Goal: Task Accomplishment & Management: Complete application form

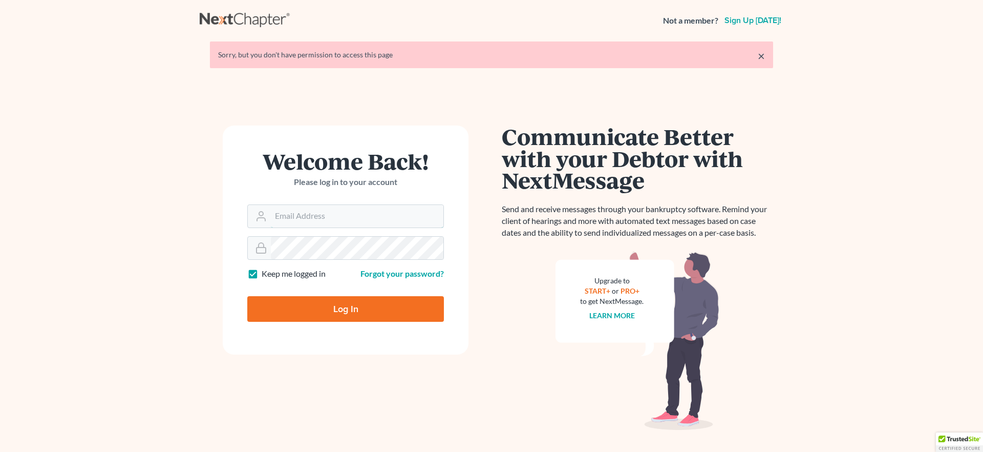
type input "[EMAIL_ADDRESS][DOMAIN_NAME]"
click at [309, 310] on input "Log In" at bounding box center [345, 309] width 197 height 26
type input "Thinking..."
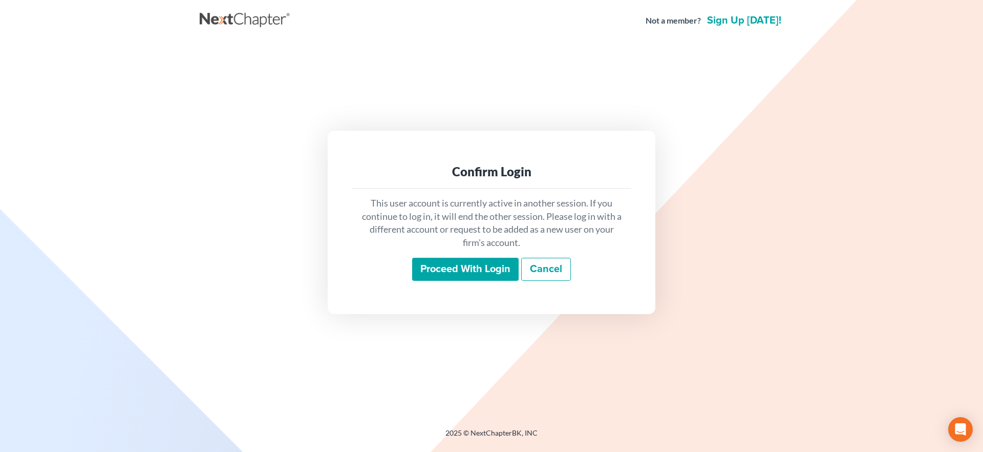
click at [462, 266] on input "Proceed with login" at bounding box center [465, 270] width 107 height 24
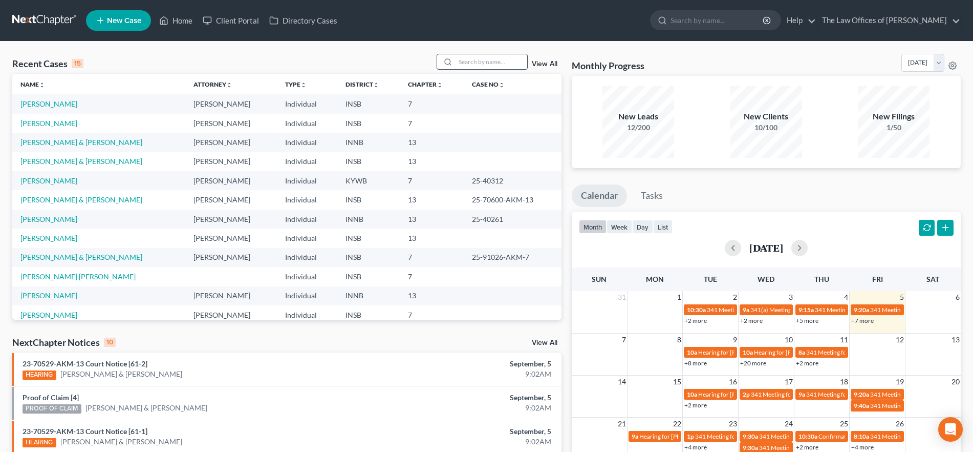
click at [483, 63] on input "search" at bounding box center [492, 61] width 72 height 15
type input "casper"
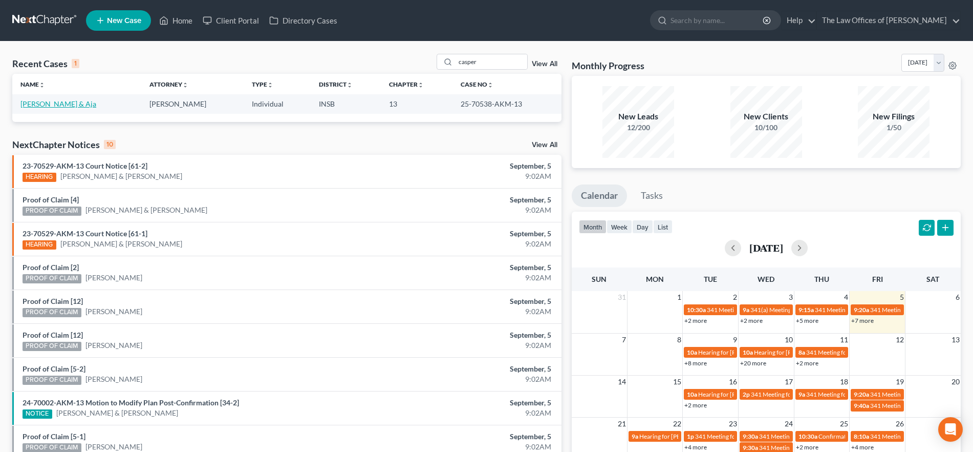
click at [74, 100] on link "Casper, Chadwick & Aja" at bounding box center [58, 103] width 76 height 9
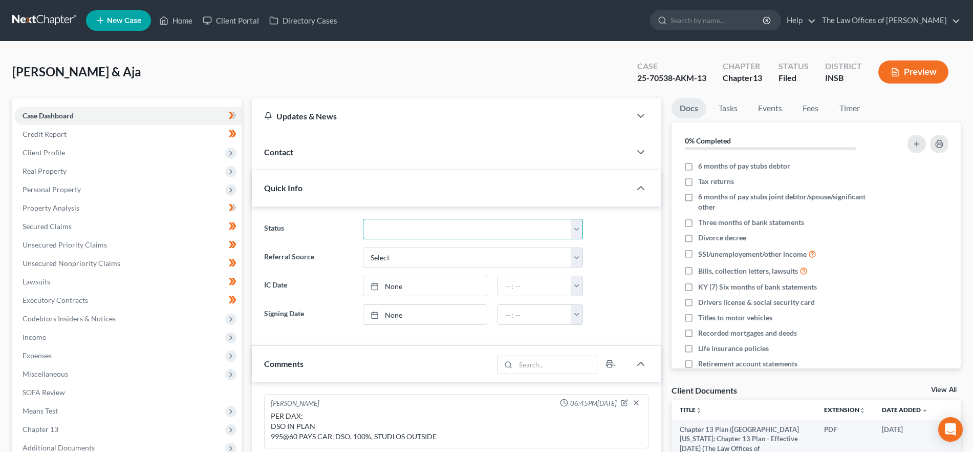
click at [397, 222] on select "Confirmed Discharged Dismissed Filed In Progress Means Test Objection to Confir…" at bounding box center [473, 229] width 220 height 20
select select "7"
click at [363, 219] on select "Confirmed Discharged Dismissed Filed In Progress Means Test Objection to Confir…" at bounding box center [473, 229] width 220 height 20
click at [182, 17] on link "Home" at bounding box center [176, 20] width 44 height 18
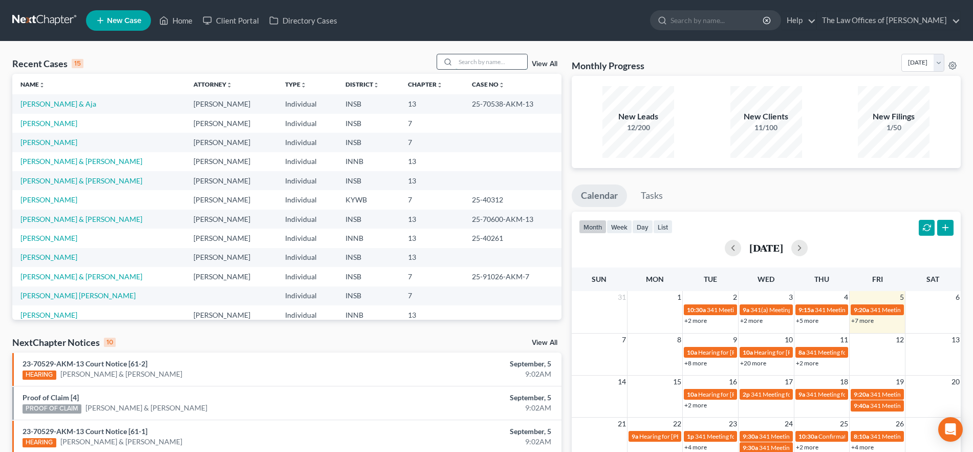
click at [477, 62] on input "search" at bounding box center [492, 61] width 72 height 15
type input "phillips"
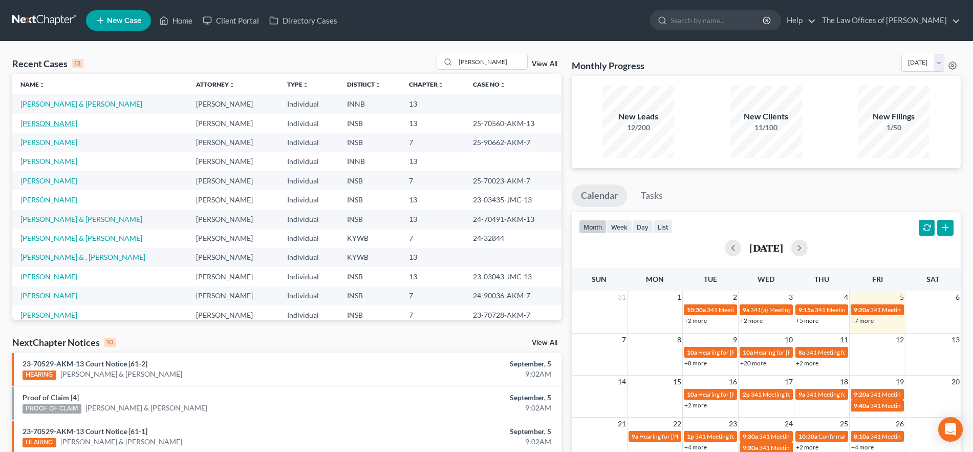
click at [39, 123] on link "Phillips, Amy" at bounding box center [48, 123] width 57 height 9
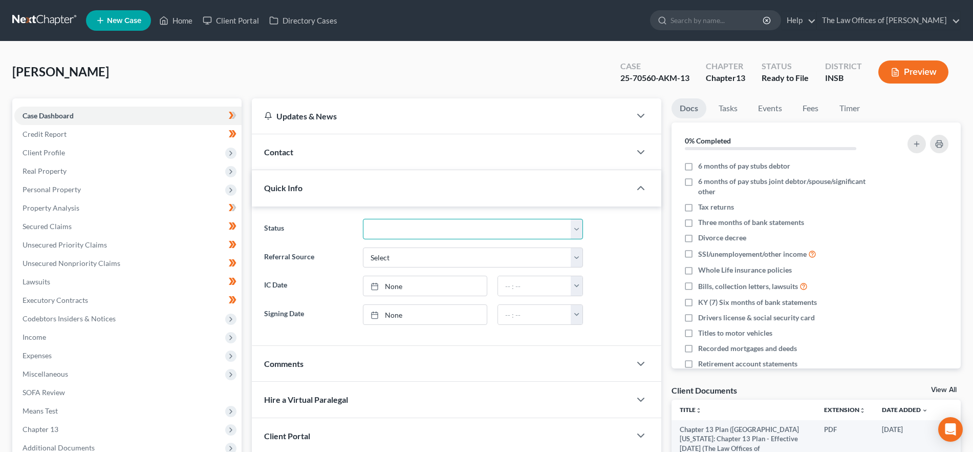
click at [393, 228] on select "Confirmed Discharged Dismissed Filed In Progress Means Test Objection to Confir…" at bounding box center [473, 229] width 220 height 20
click at [363, 219] on select "Confirmed Discharged Dismissed Filed In Progress Means Test Objection to Confir…" at bounding box center [473, 229] width 220 height 20
drag, startPoint x: 412, startPoint y: 229, endPoint x: 411, endPoint y: 236, distance: 6.7
click at [412, 229] on select "Confirmed Discharged Dismissed Filed In Progress Means Test Objection to Confir…" at bounding box center [473, 229] width 220 height 20
select select "7"
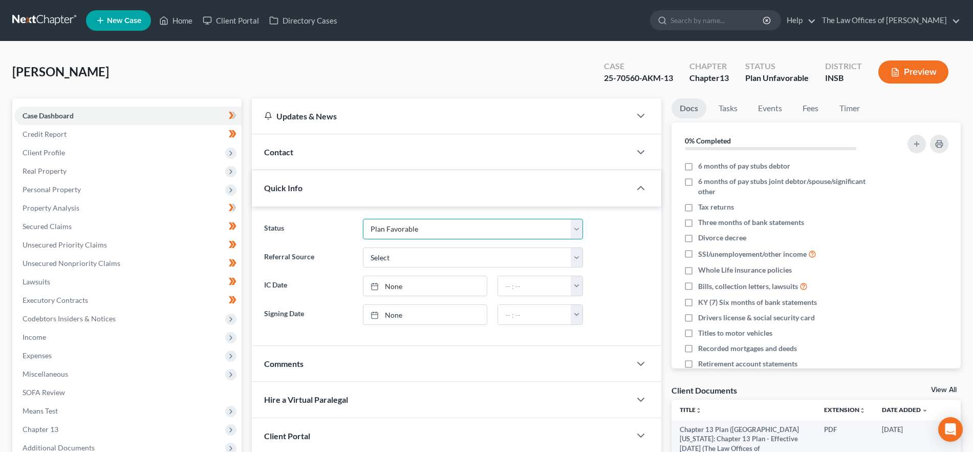
click at [363, 219] on select "Confirmed Discharged Dismissed Filed In Progress Means Test Objection to Confir…" at bounding box center [473, 229] width 220 height 20
click at [180, 16] on link "Home" at bounding box center [176, 20] width 44 height 18
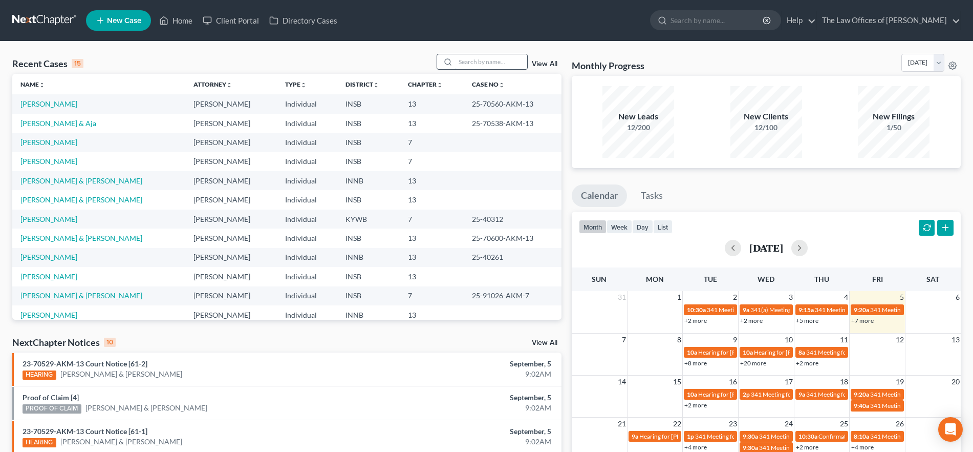
click at [470, 59] on input "search" at bounding box center [492, 61] width 72 height 15
type input "duvall"
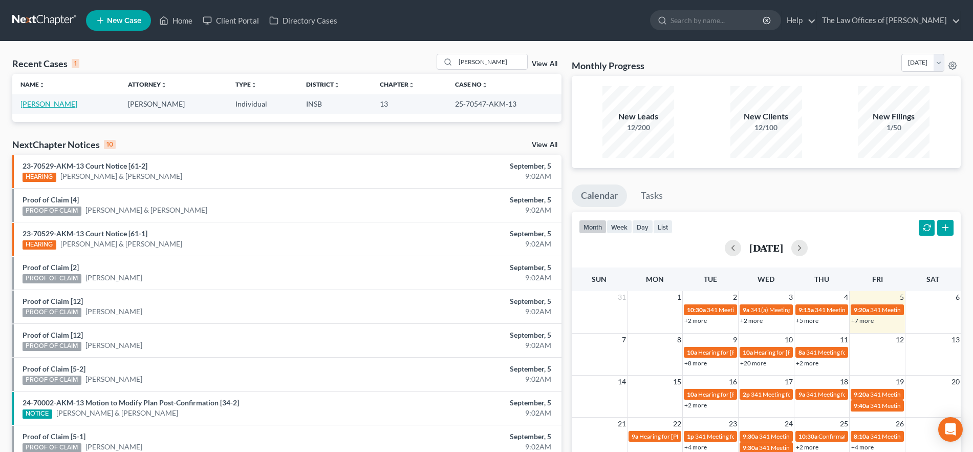
drag, startPoint x: 41, startPoint y: 95, endPoint x: 45, endPoint y: 101, distance: 6.9
click at [41, 95] on td "Duvall, Shana" at bounding box center [66, 103] width 108 height 19
click at [47, 104] on link "Duvall, Shana" at bounding box center [48, 103] width 57 height 9
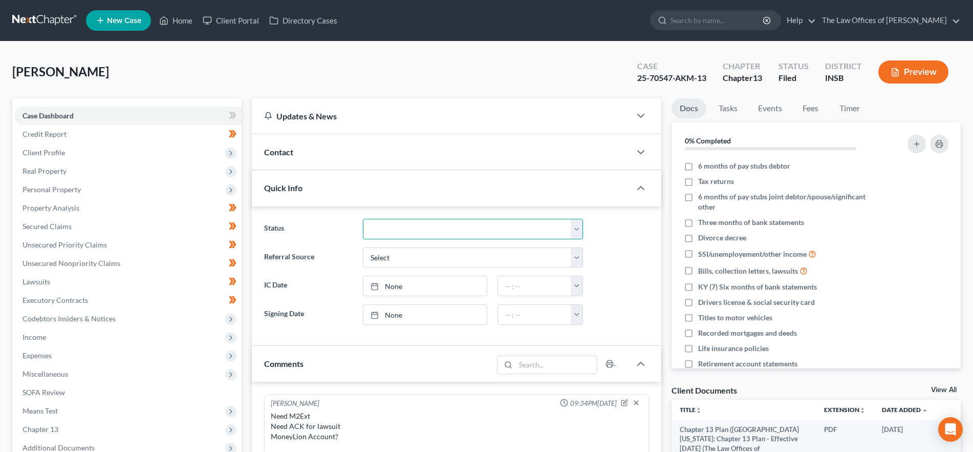
drag, startPoint x: 471, startPoint y: 232, endPoint x: 474, endPoint y: 237, distance: 5.3
click at [471, 232] on select "Confirmed Discharged Dismissed Filed In Progress Means Test Objection to Confir…" at bounding box center [473, 229] width 220 height 20
select select "7"
click at [363, 219] on select "Confirmed Discharged Dismissed Filed In Progress Means Test Objection to Confir…" at bounding box center [473, 229] width 220 height 20
click at [181, 19] on link "Home" at bounding box center [176, 20] width 44 height 18
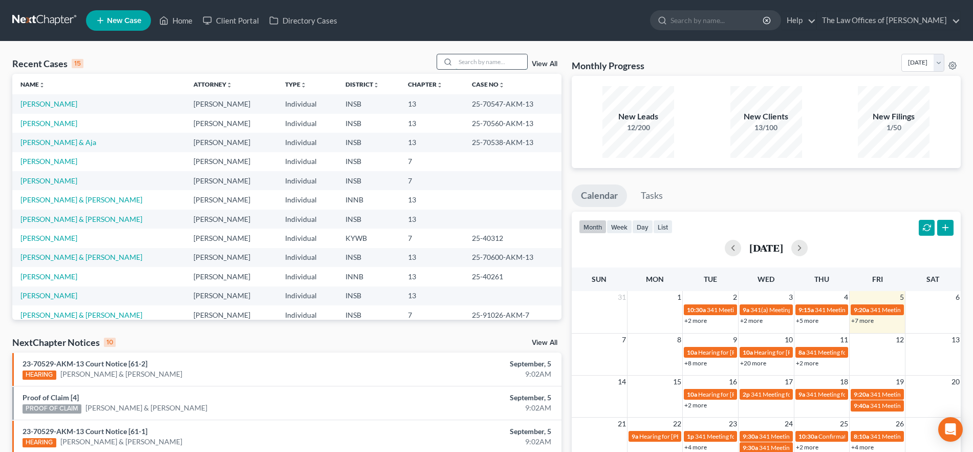
click at [519, 60] on input "search" at bounding box center [492, 61] width 72 height 15
type input "hodde"
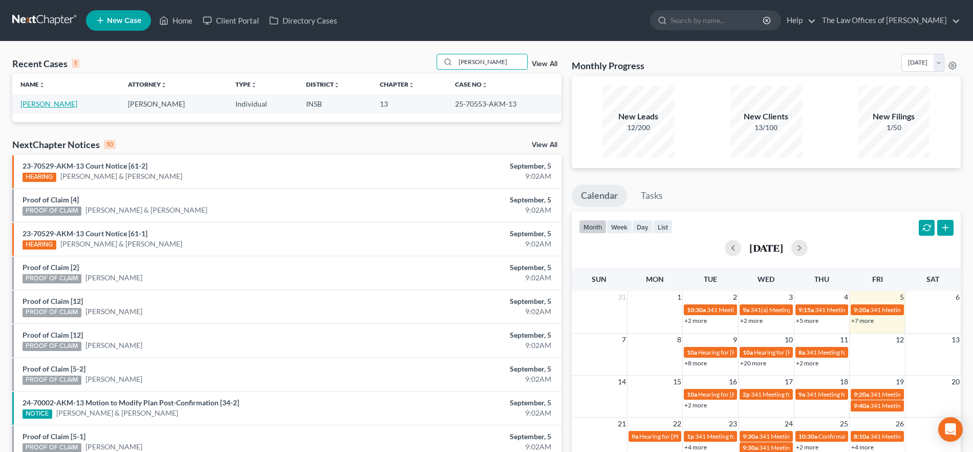
click at [46, 102] on link "Hodde, Seth" at bounding box center [48, 103] width 57 height 9
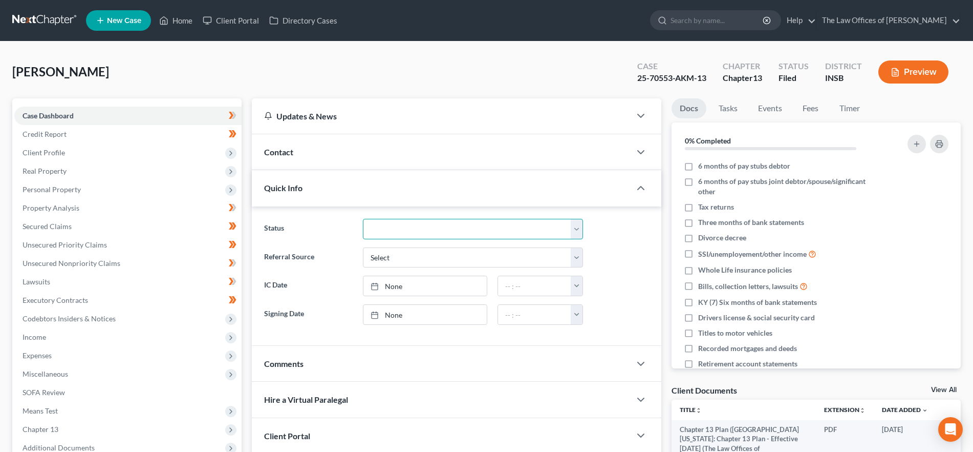
drag, startPoint x: 446, startPoint y: 231, endPoint x: 445, endPoint y: 238, distance: 6.2
click at [446, 231] on select "Confirmed Discharged Dismissed Filed In Progress Means Test Objection to Confir…" at bounding box center [473, 229] width 220 height 20
select select "7"
click at [363, 219] on select "Confirmed Discharged Dismissed Filed In Progress Means Test Objection to Confir…" at bounding box center [473, 229] width 220 height 20
click at [177, 23] on link "Home" at bounding box center [176, 20] width 44 height 18
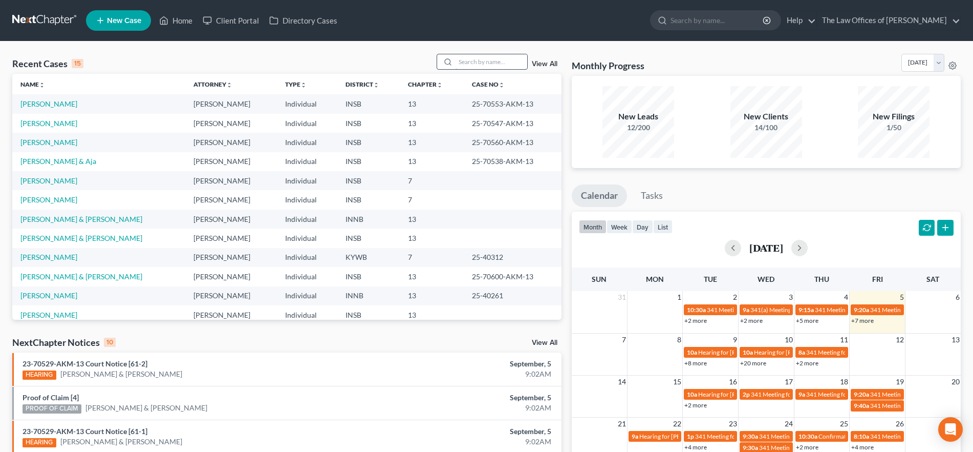
click at [484, 59] on input "search" at bounding box center [492, 61] width 72 height 15
type input "miller"
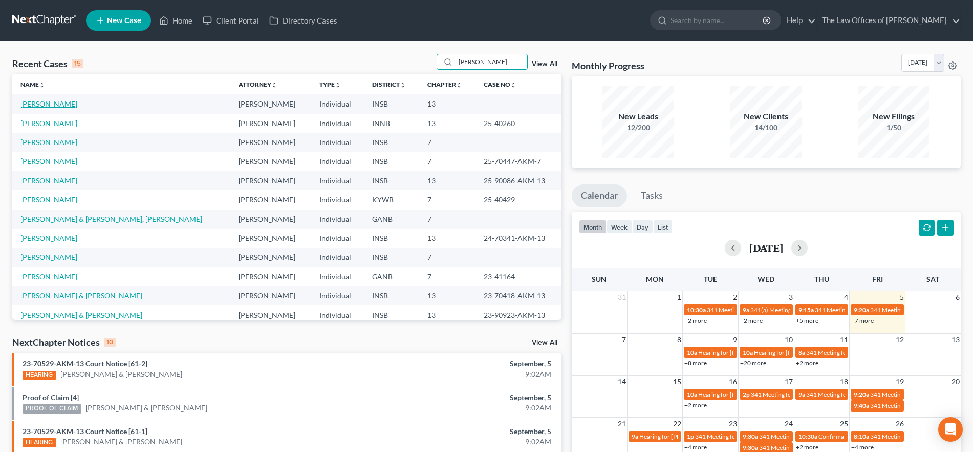
click at [45, 108] on link "Miller, Jared" at bounding box center [48, 103] width 57 height 9
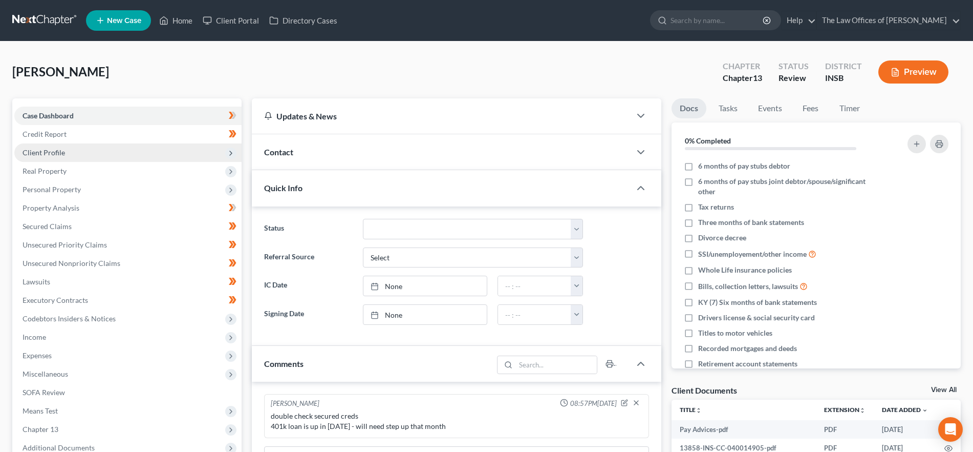
click at [72, 146] on span "Client Profile" at bounding box center [127, 152] width 227 height 18
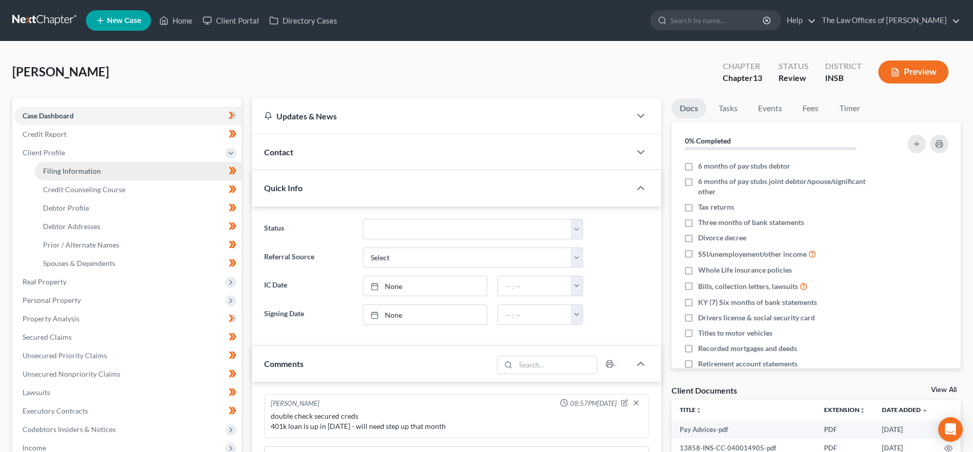
click at [104, 171] on link "Filing Information" at bounding box center [138, 171] width 207 height 18
select select "1"
select select "0"
select select "3"
select select "15"
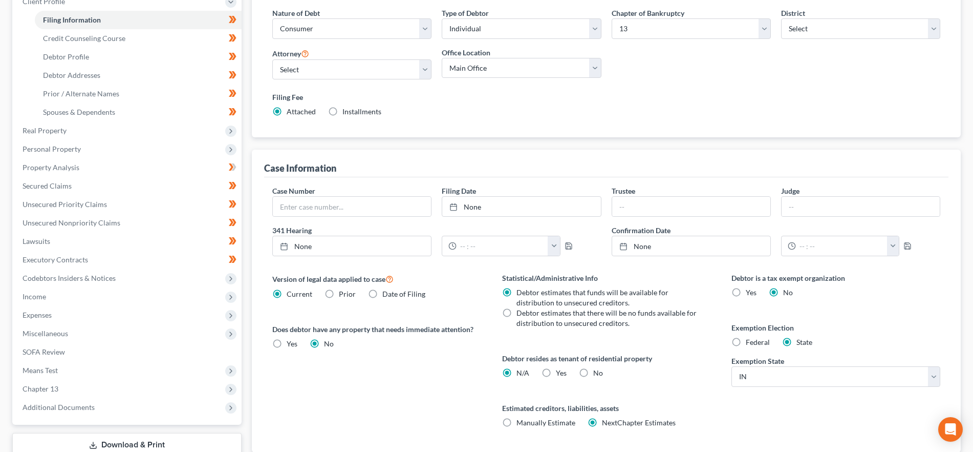
scroll to position [160, 0]
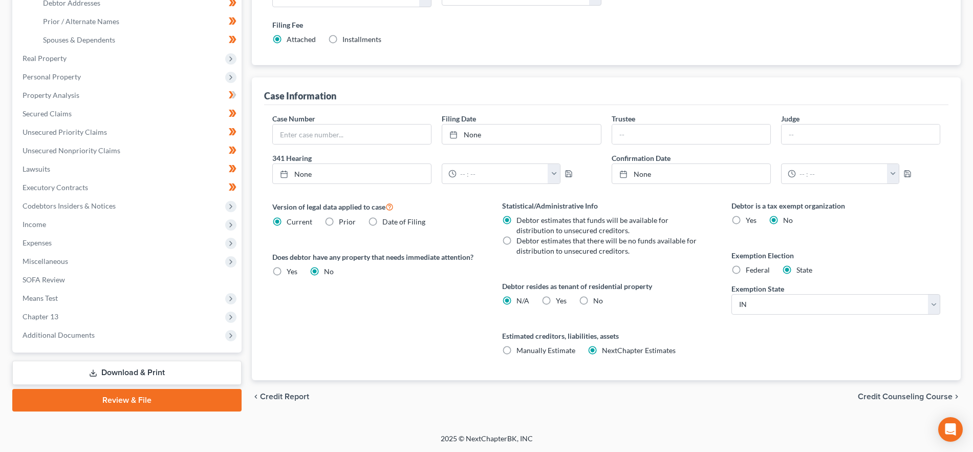
click at [871, 395] on span "Credit Counseling Course" at bounding box center [905, 396] width 95 height 8
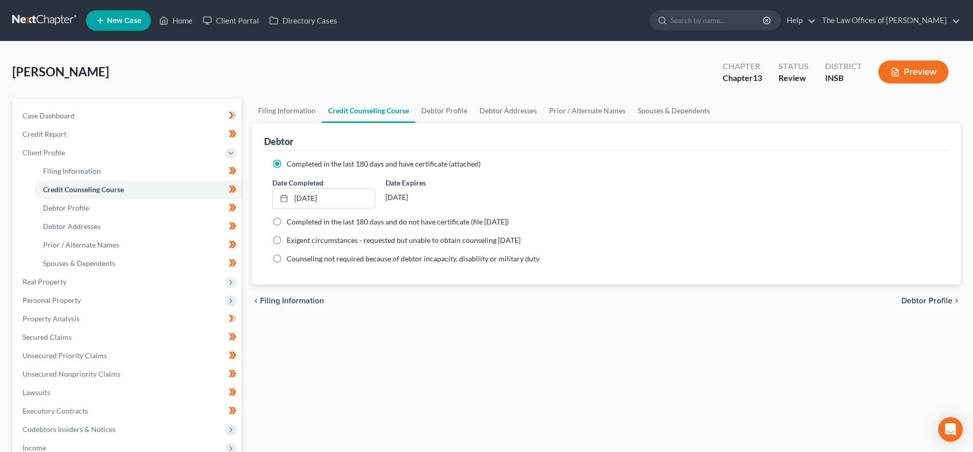
click at [930, 303] on span "Debtor Profile" at bounding box center [927, 300] width 51 height 8
select select "0"
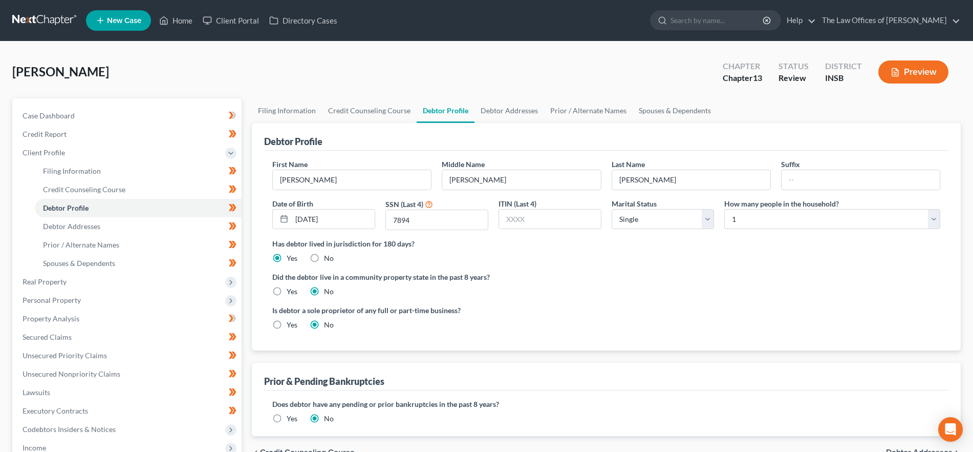
radio input "true"
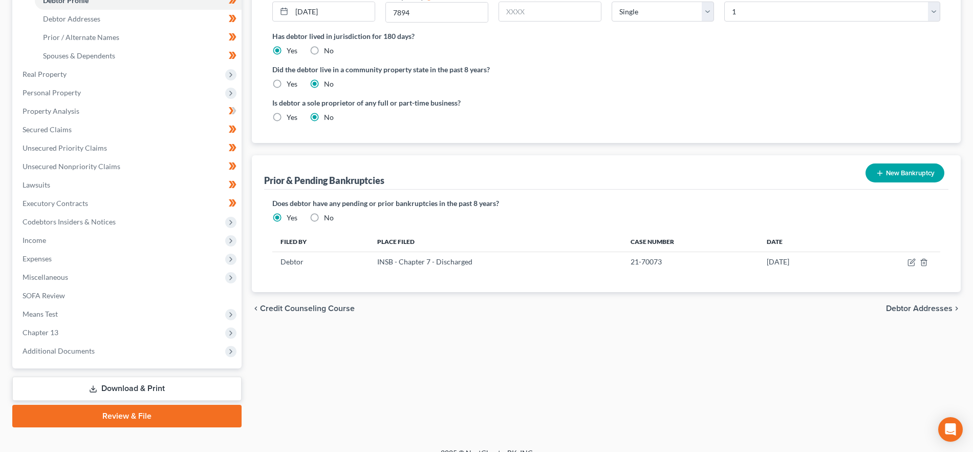
scroll to position [222, 0]
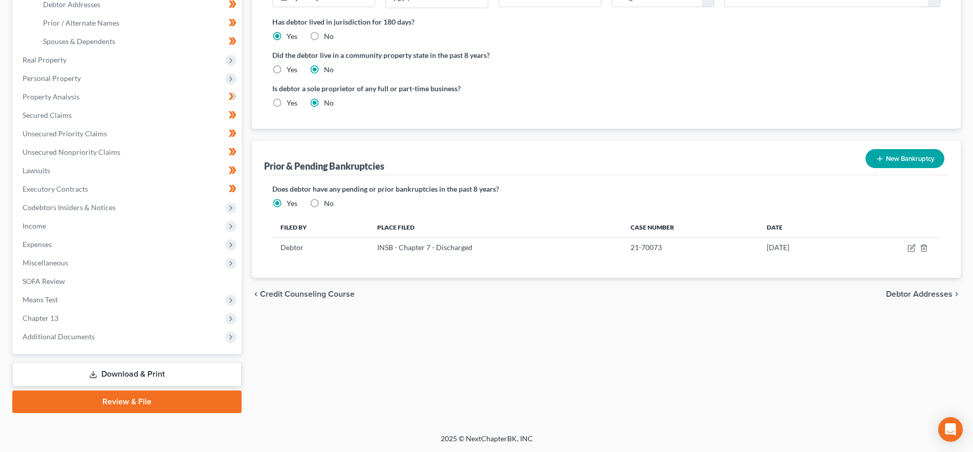
click at [908, 295] on span "Debtor Addresses" at bounding box center [919, 294] width 67 height 8
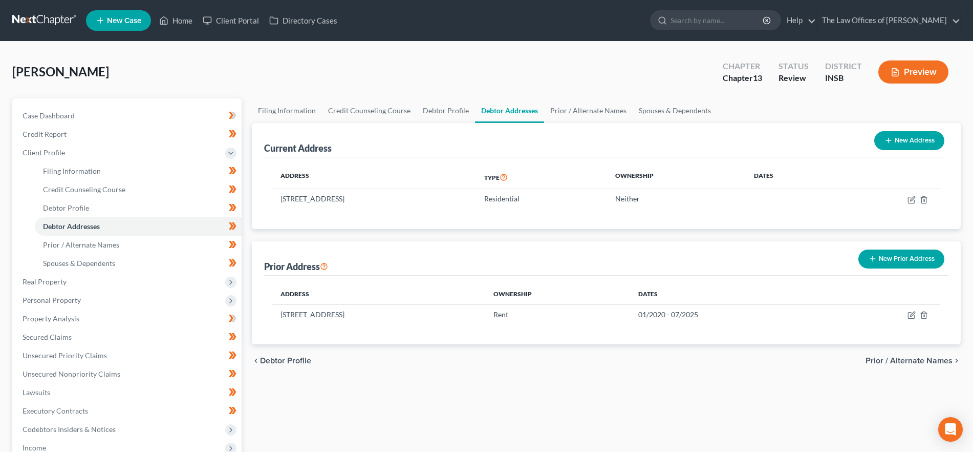
click at [881, 360] on span "Prior / Alternate Names" at bounding box center [909, 360] width 87 height 8
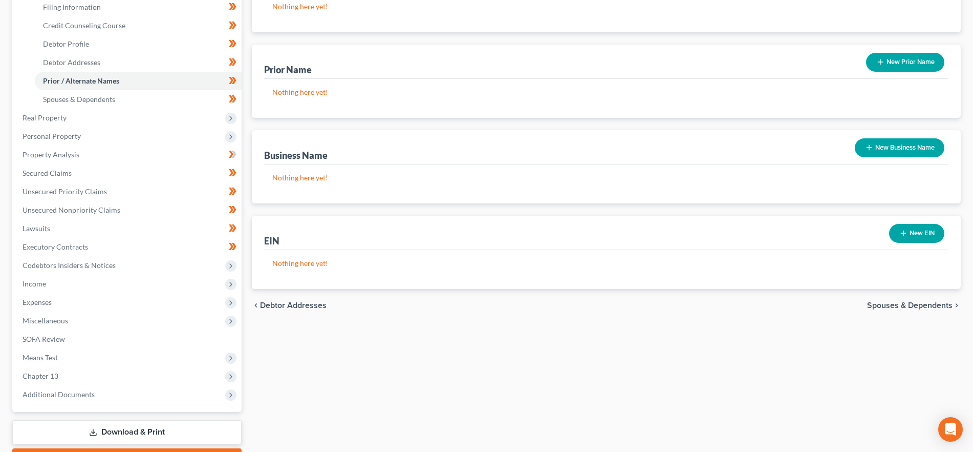
scroll to position [222, 0]
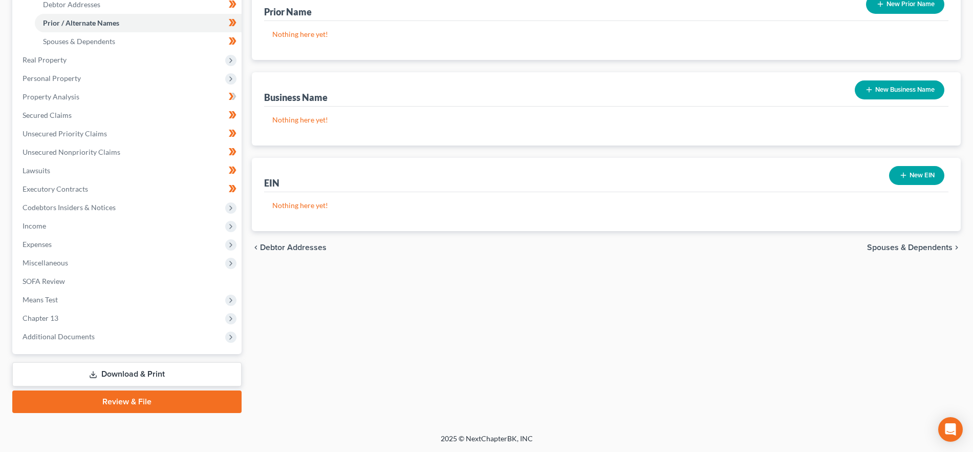
click at [901, 247] on span "Spouses & Dependents" at bounding box center [910, 247] width 86 height 8
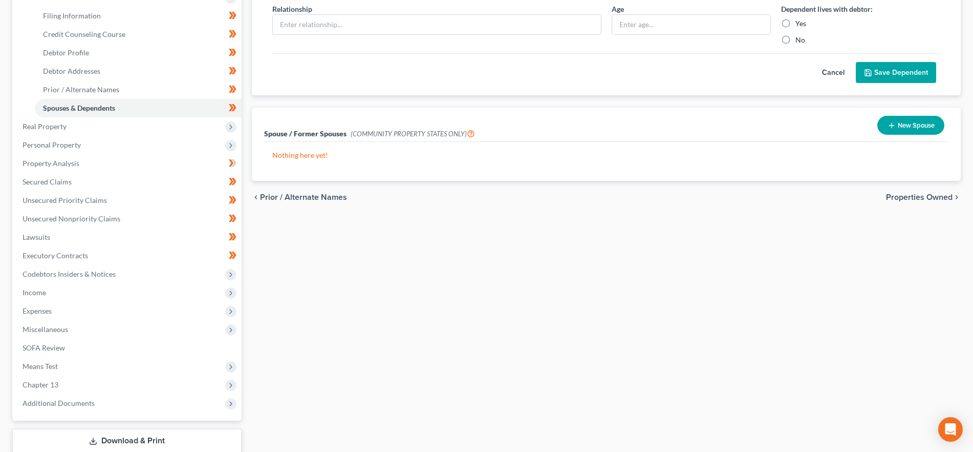
click at [918, 198] on span "Properties Owned" at bounding box center [919, 197] width 67 height 8
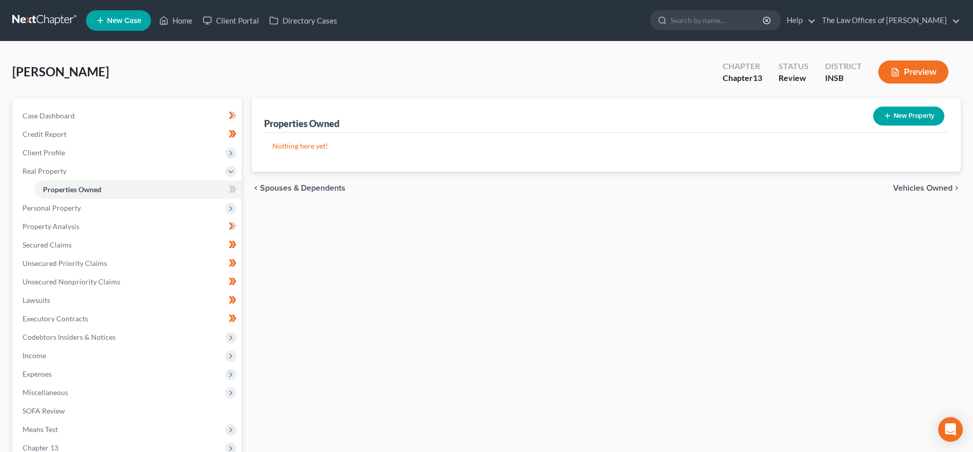
click at [919, 185] on span "Vehicles Owned" at bounding box center [922, 188] width 59 height 8
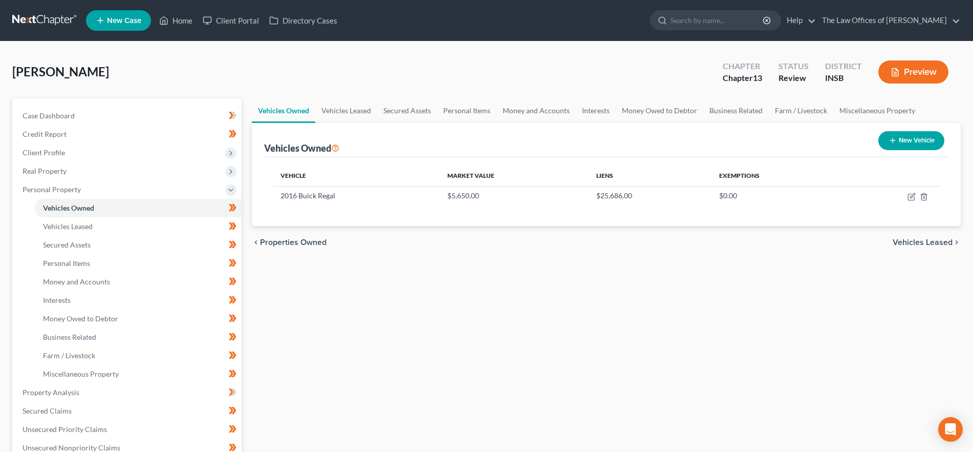
click at [909, 243] on span "Vehicles Leased" at bounding box center [923, 242] width 60 height 8
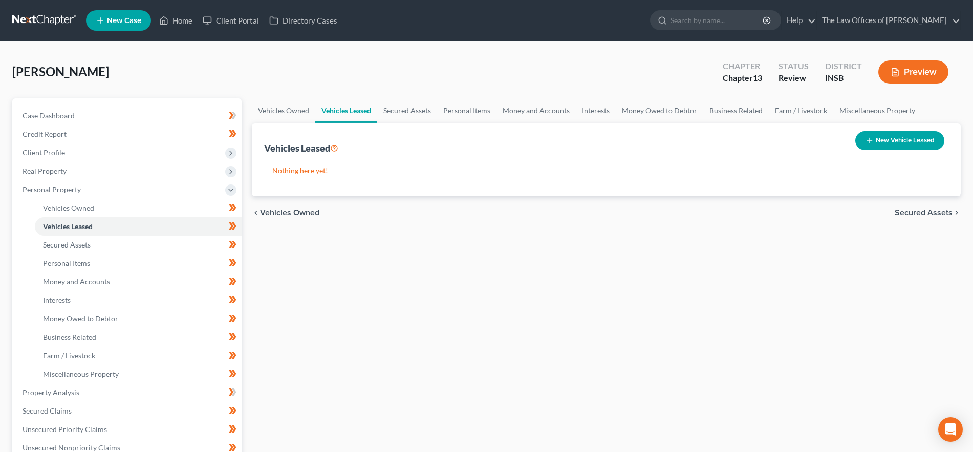
click at [933, 209] on span "Secured Assets" at bounding box center [924, 212] width 58 height 8
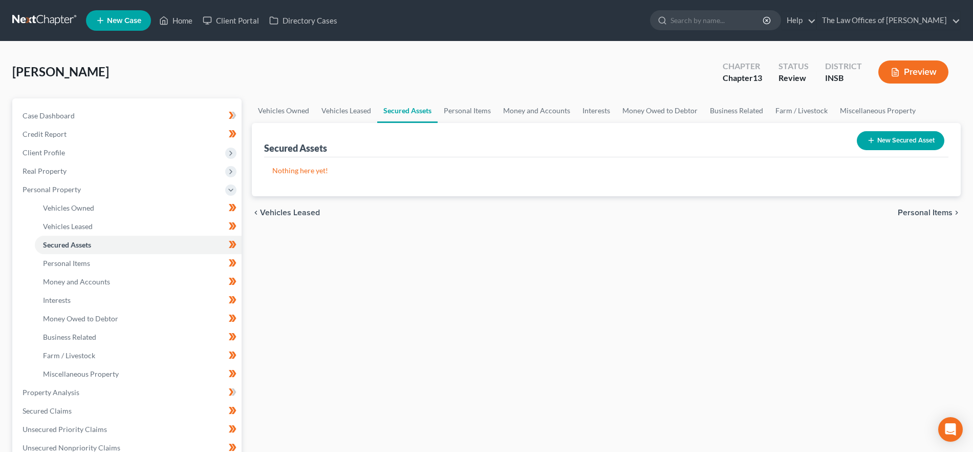
click at [921, 214] on span "Personal Items" at bounding box center [925, 212] width 55 height 8
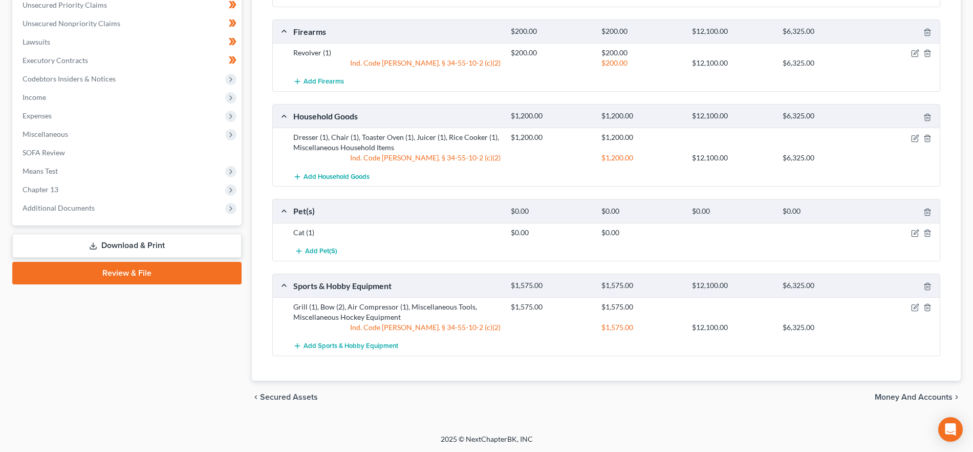
scroll to position [424, 0]
click at [905, 400] on span "Money and Accounts" at bounding box center [914, 396] width 78 height 8
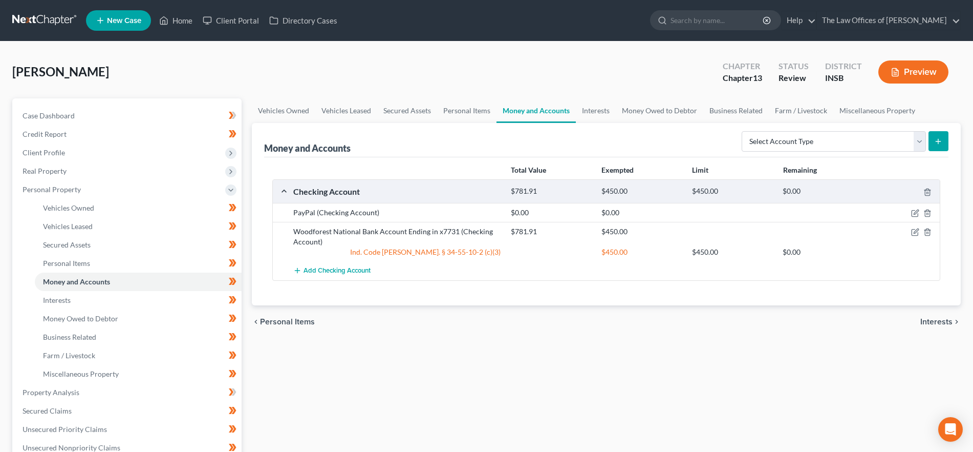
click at [936, 322] on span "Interests" at bounding box center [937, 321] width 32 height 8
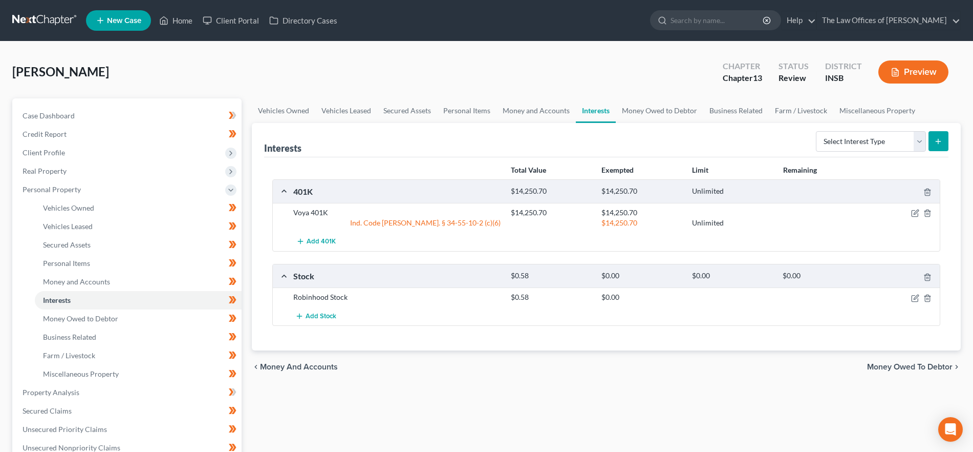
click at [904, 364] on span "Money Owed to Debtor" at bounding box center [910, 367] width 86 height 8
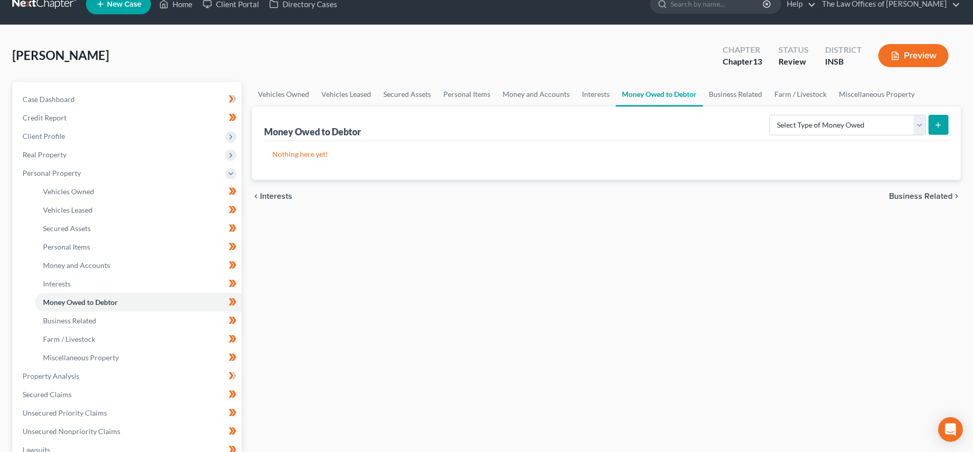
scroll to position [22, 0]
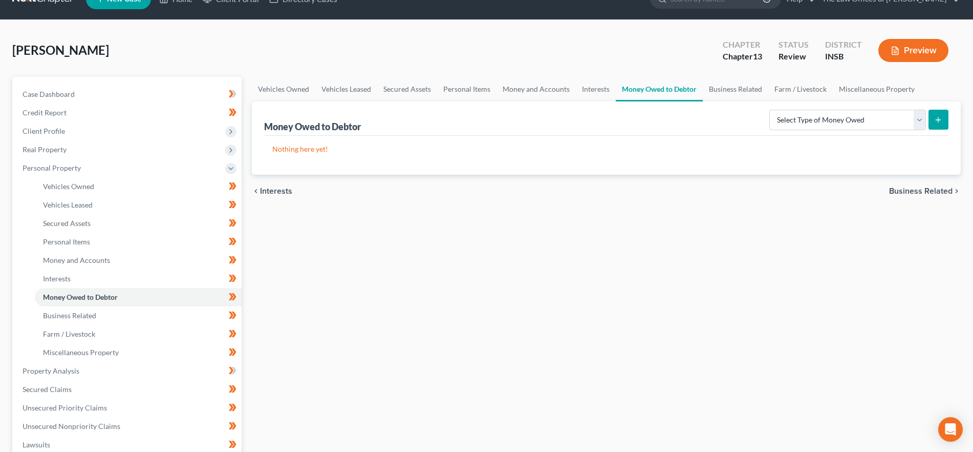
click at [893, 189] on span "Business Related" at bounding box center [920, 191] width 63 height 8
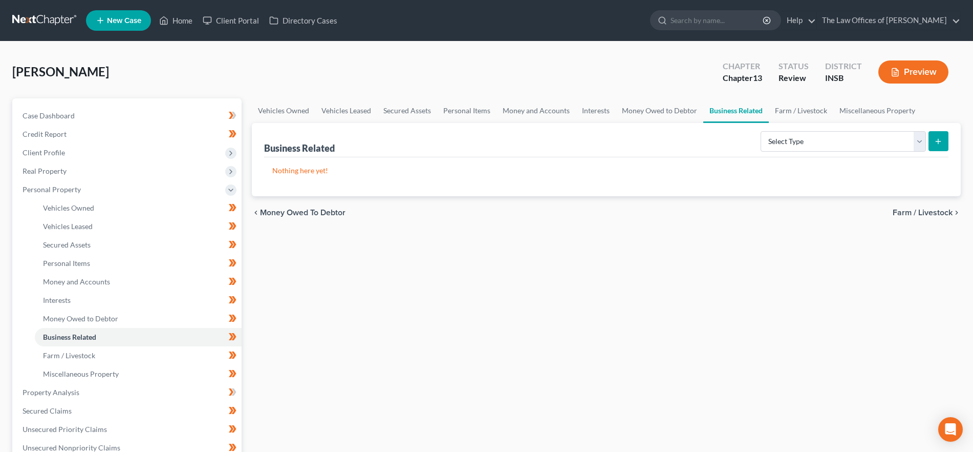
click at [909, 216] on span "Farm / Livestock" at bounding box center [923, 212] width 60 height 8
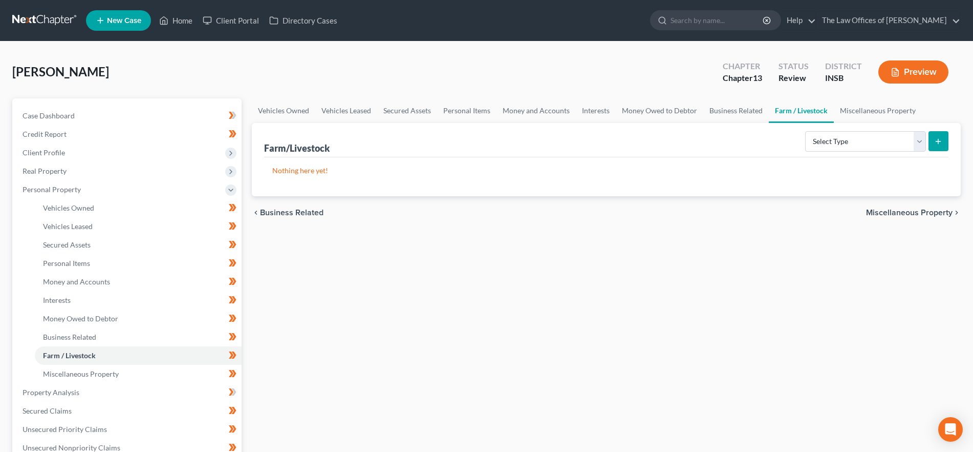
click at [893, 217] on span "Miscellaneous Property" at bounding box center [909, 212] width 87 height 8
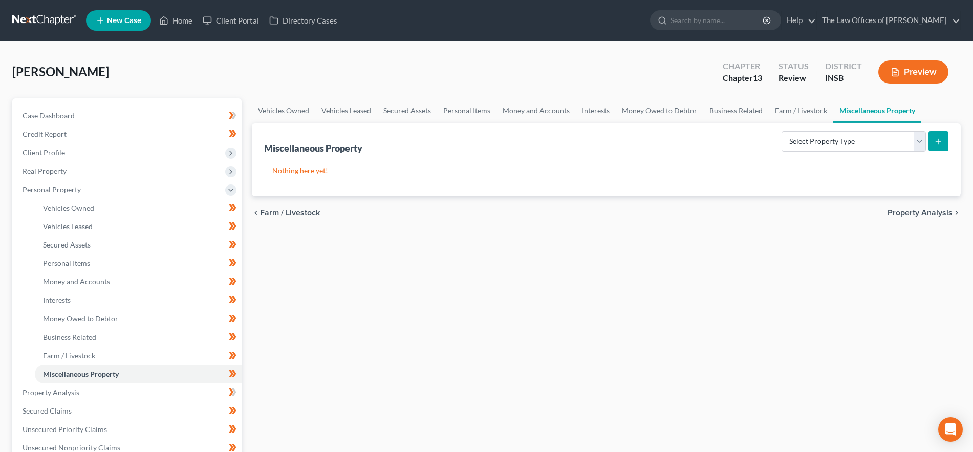
click at [898, 214] on span "Property Analysis" at bounding box center [920, 212] width 65 height 8
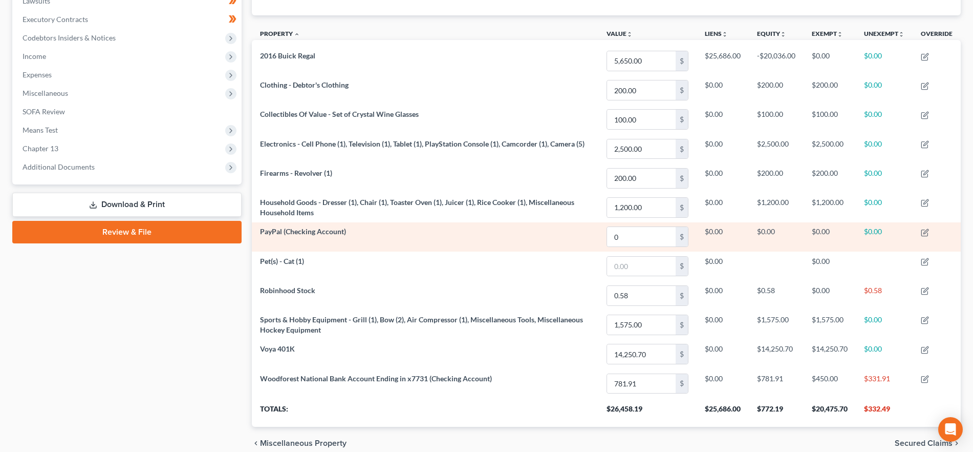
scroll to position [327, 0]
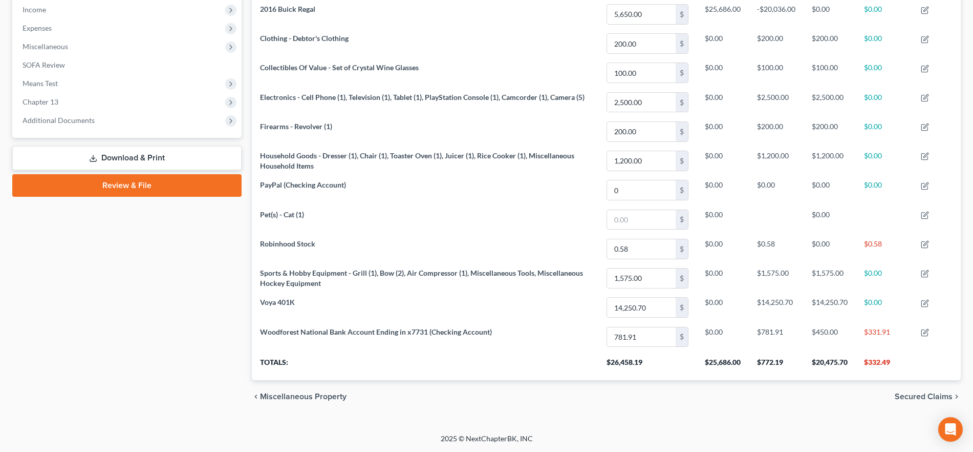
click at [908, 397] on span "Secured Claims" at bounding box center [924, 396] width 58 height 8
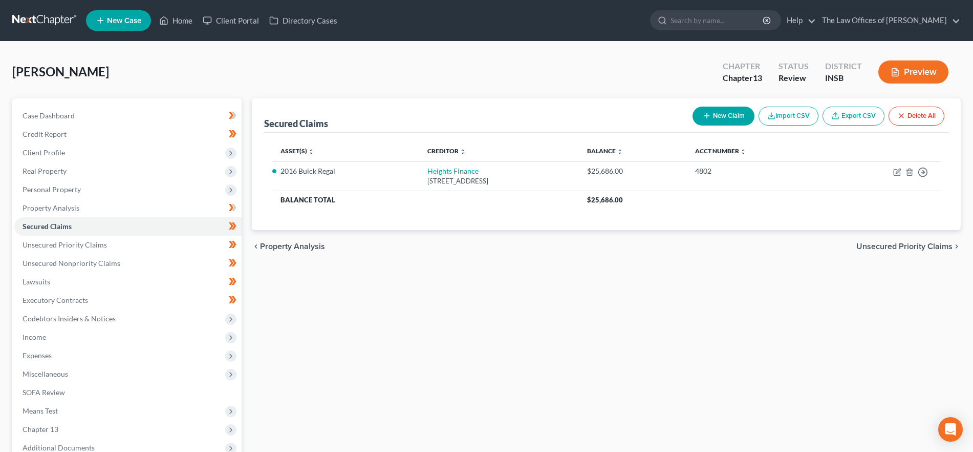
click at [892, 243] on span "Unsecured Priority Claims" at bounding box center [905, 246] width 96 height 8
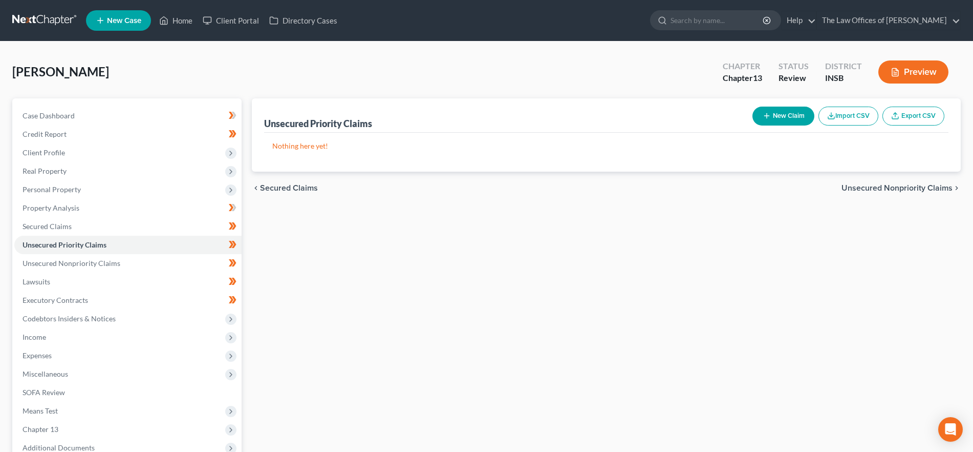
click at [870, 190] on span "Unsecured Nonpriority Claims" at bounding box center [897, 188] width 111 height 8
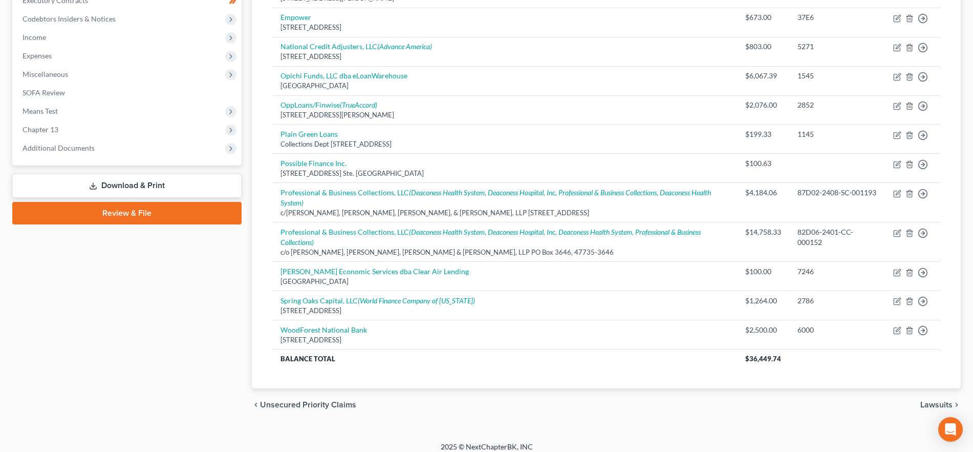
scroll to position [308, 0]
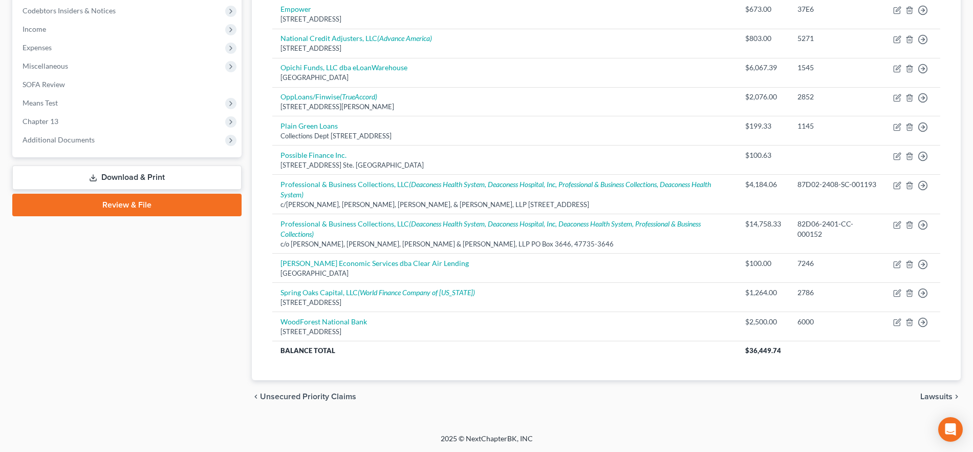
click at [928, 400] on span "Lawsuits" at bounding box center [937, 396] width 32 height 8
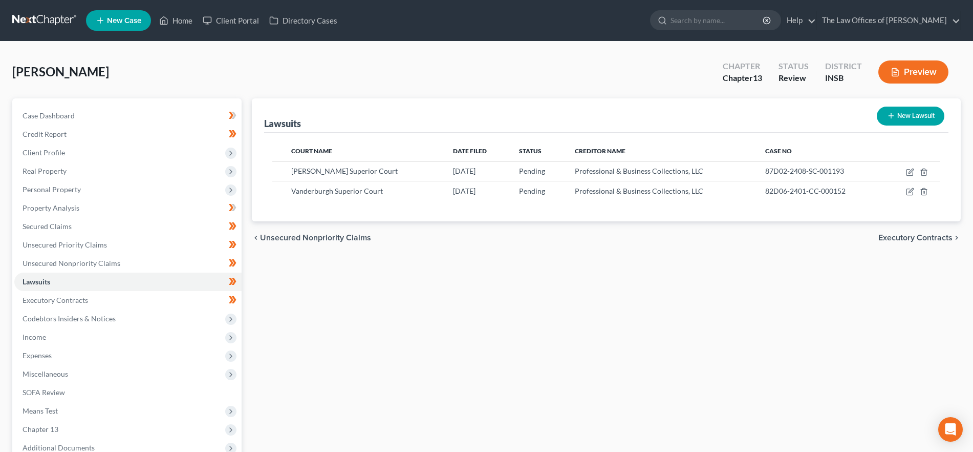
click at [895, 238] on span "Executory Contracts" at bounding box center [916, 237] width 74 height 8
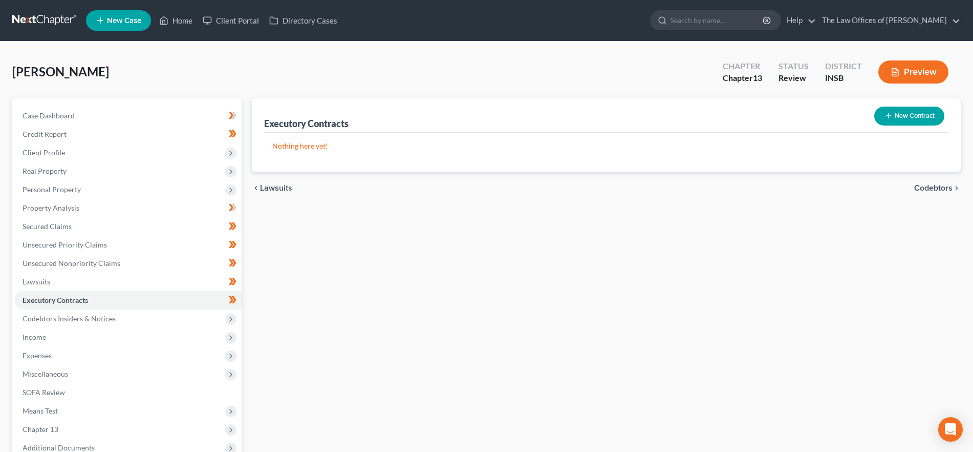
click at [926, 186] on span "Codebtors" at bounding box center [933, 188] width 38 height 8
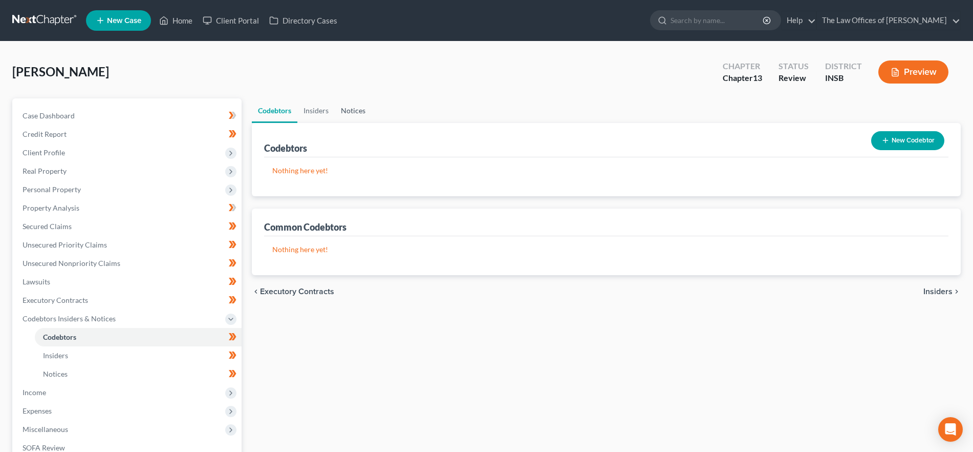
drag, startPoint x: 369, startPoint y: 110, endPoint x: 399, endPoint y: 120, distance: 31.4
click at [369, 110] on link "Notices" at bounding box center [353, 110] width 37 height 25
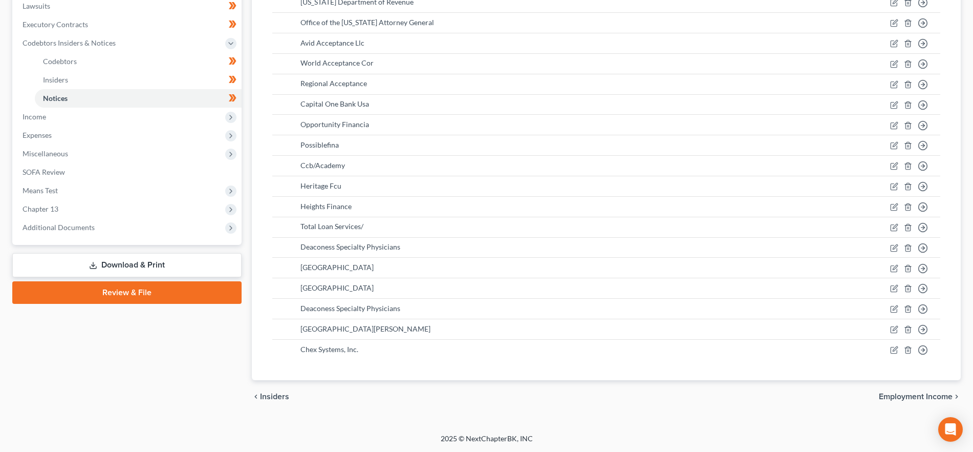
click at [926, 392] on span "Employment Income" at bounding box center [916, 396] width 74 height 8
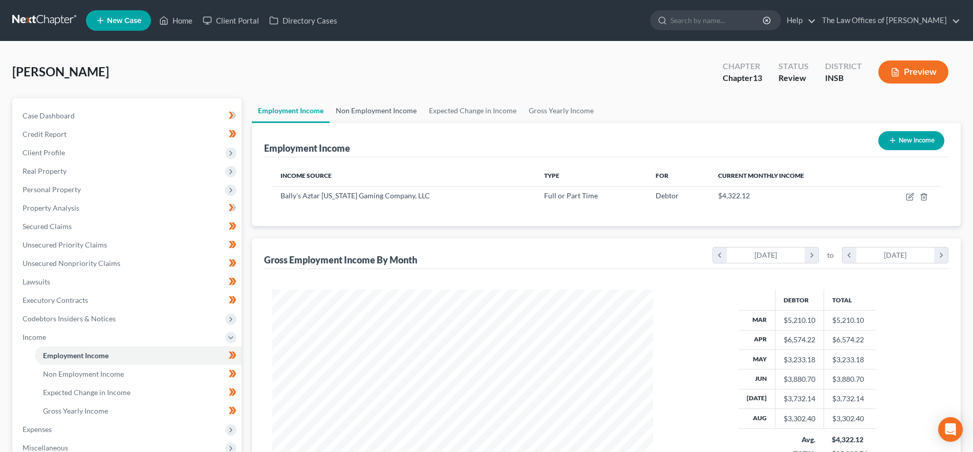
click at [382, 111] on link "Non Employment Income" at bounding box center [376, 110] width 93 height 25
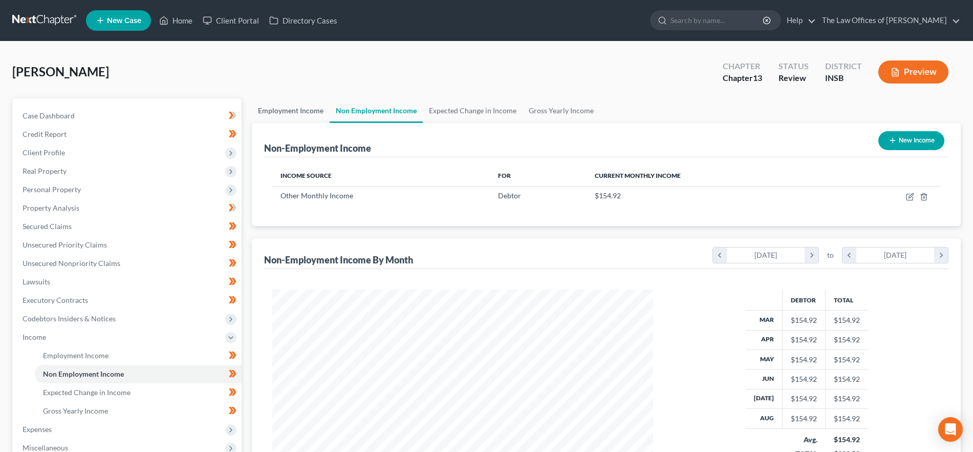
click at [293, 107] on link "Employment Income" at bounding box center [291, 110] width 78 height 25
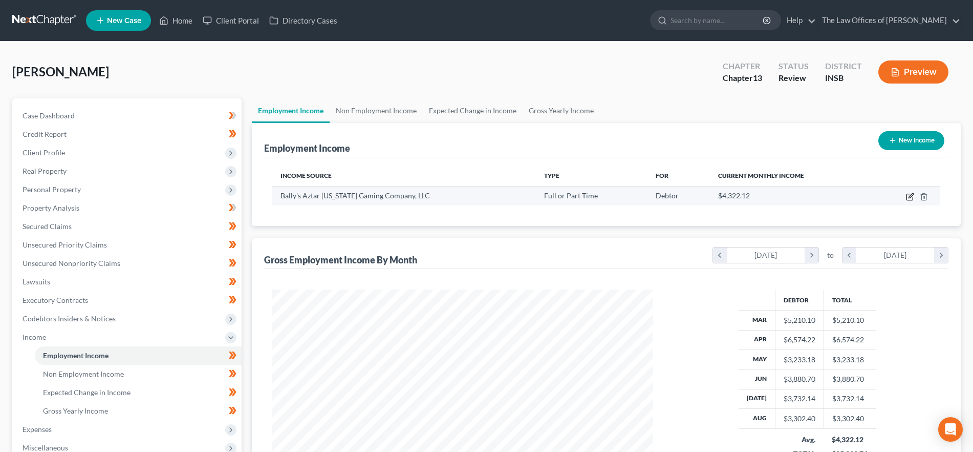
click at [907, 196] on icon "button" at bounding box center [910, 197] width 6 height 6
select select "0"
select select "15"
select select "2"
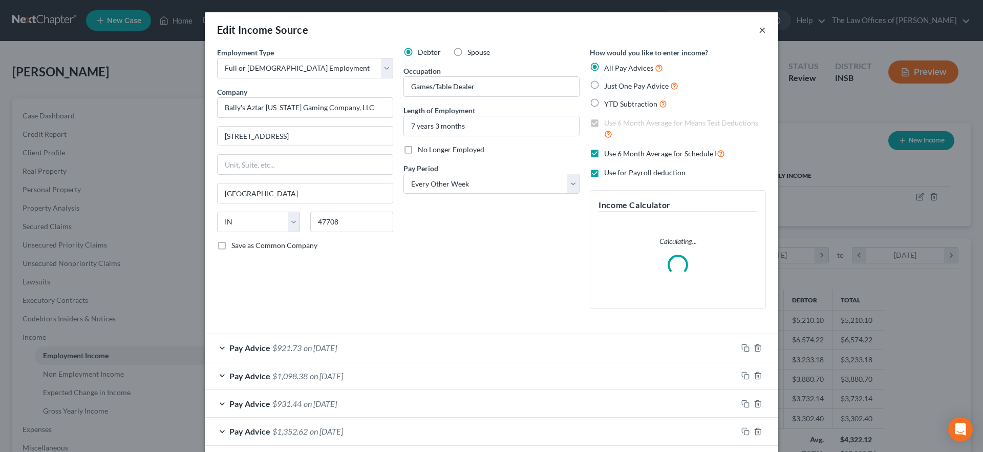
click at [759, 28] on button "×" at bounding box center [762, 30] width 7 height 12
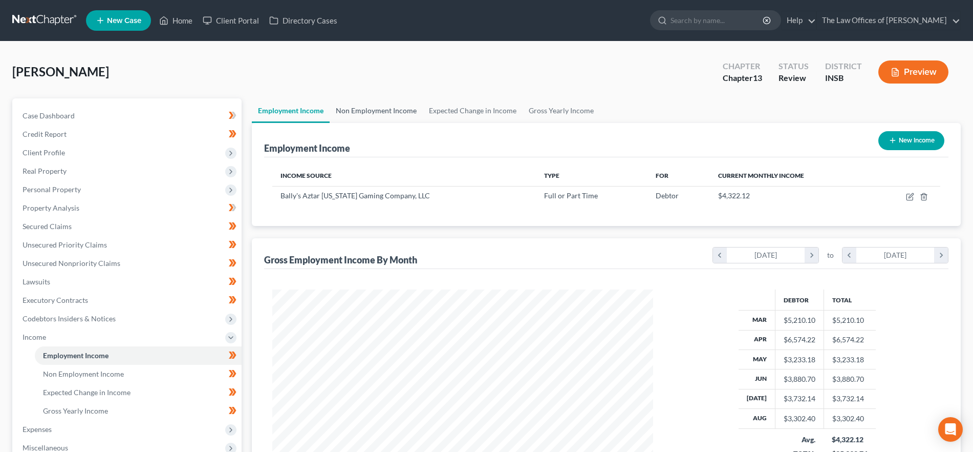
click at [385, 105] on link "Non Employment Income" at bounding box center [376, 110] width 93 height 25
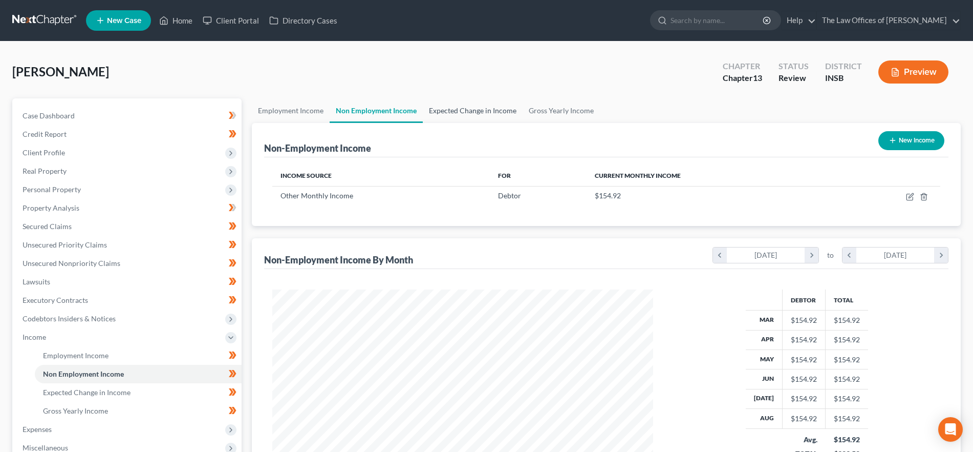
click at [470, 111] on link "Expected Change in Income" at bounding box center [473, 110] width 100 height 25
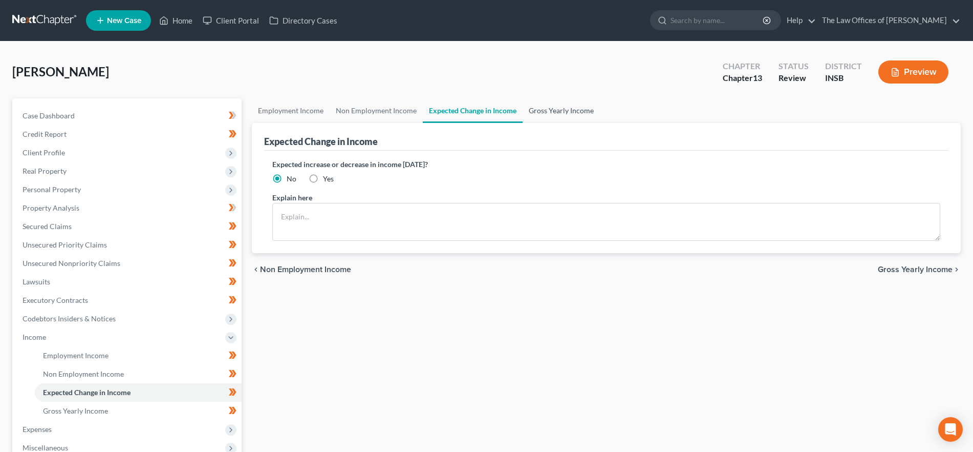
click at [532, 109] on link "Gross Yearly Income" at bounding box center [561, 110] width 77 height 25
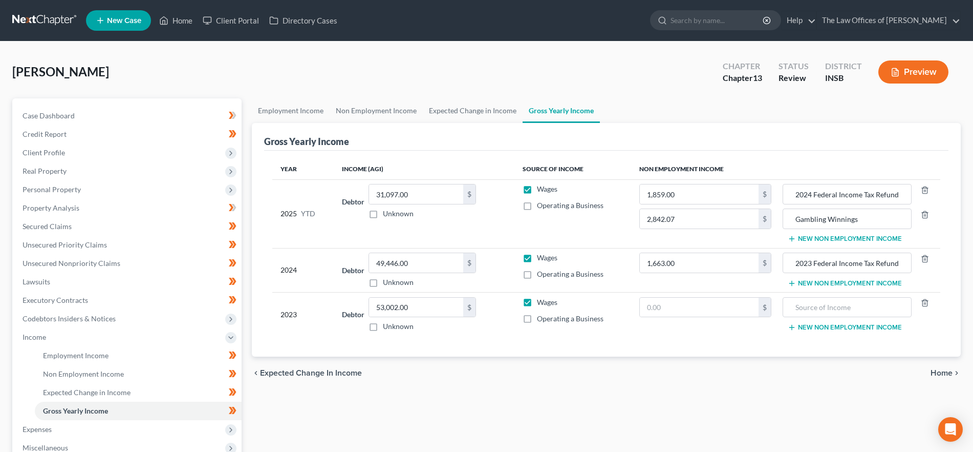
click at [934, 373] on span "Home" at bounding box center [942, 373] width 22 height 8
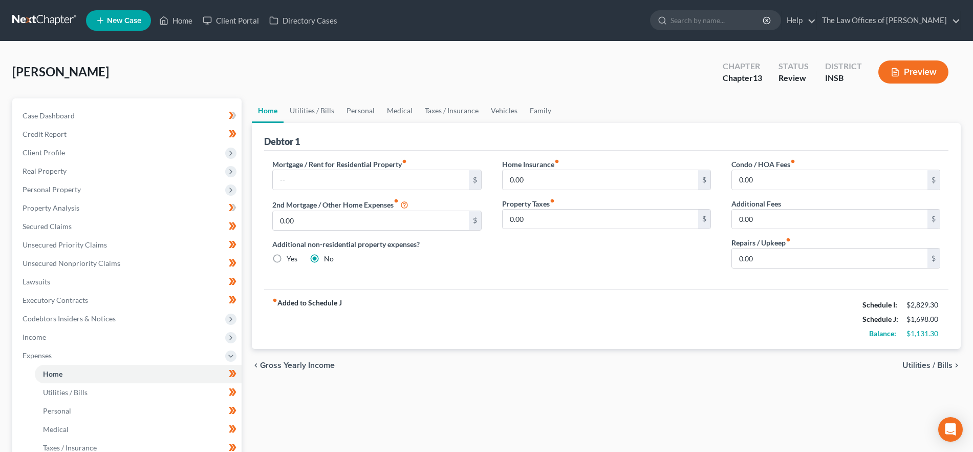
click at [925, 366] on span "Utilities / Bills" at bounding box center [928, 365] width 50 height 8
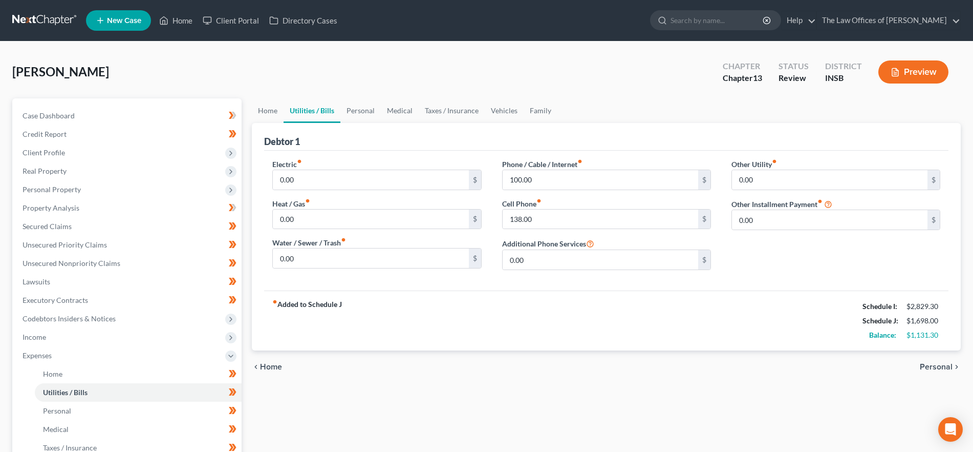
click at [943, 366] on span "Personal" at bounding box center [936, 367] width 33 height 8
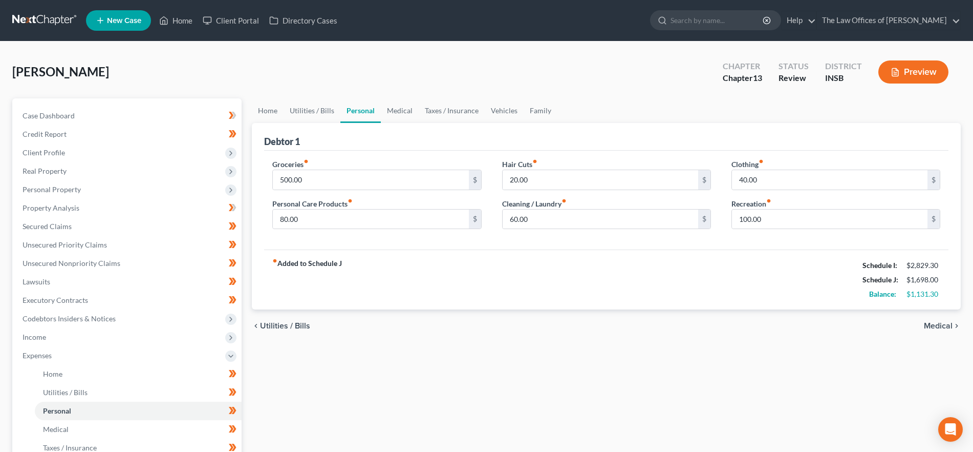
click at [951, 324] on span "Medical" at bounding box center [938, 326] width 29 height 8
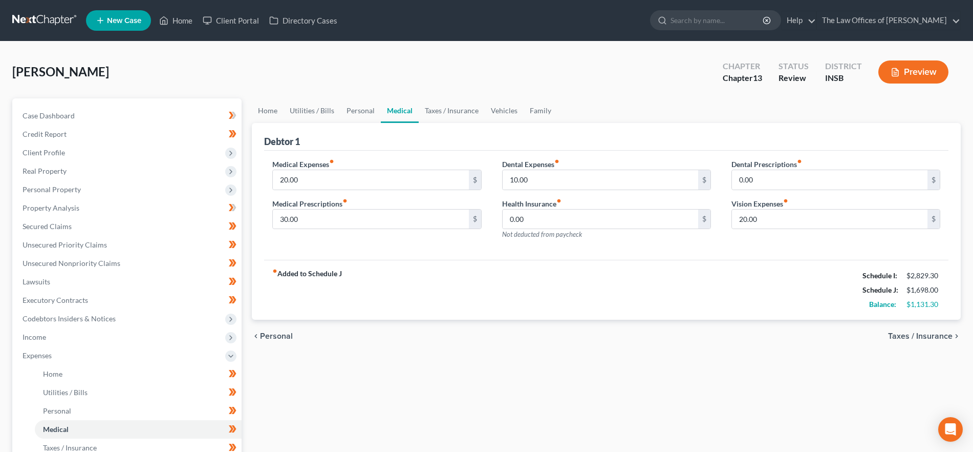
click at [932, 336] on span "Taxes / Insurance" at bounding box center [920, 336] width 65 height 8
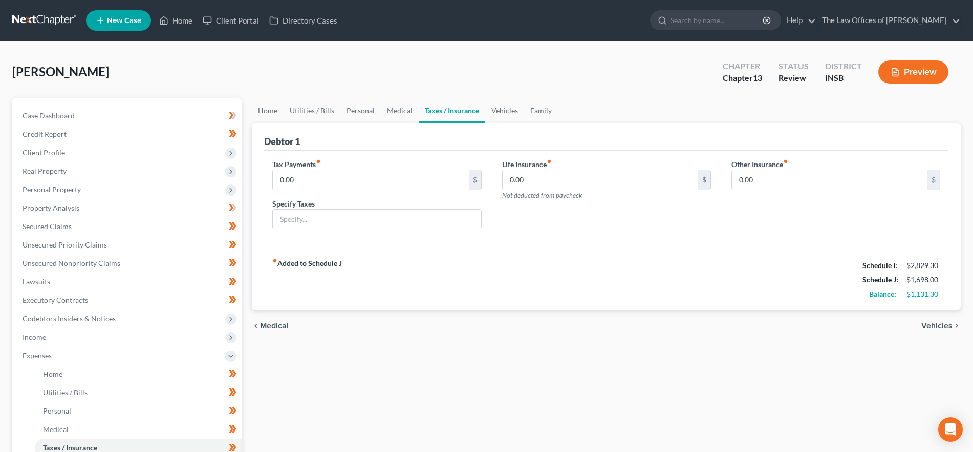
click at [950, 327] on span "Vehicles" at bounding box center [937, 326] width 31 height 8
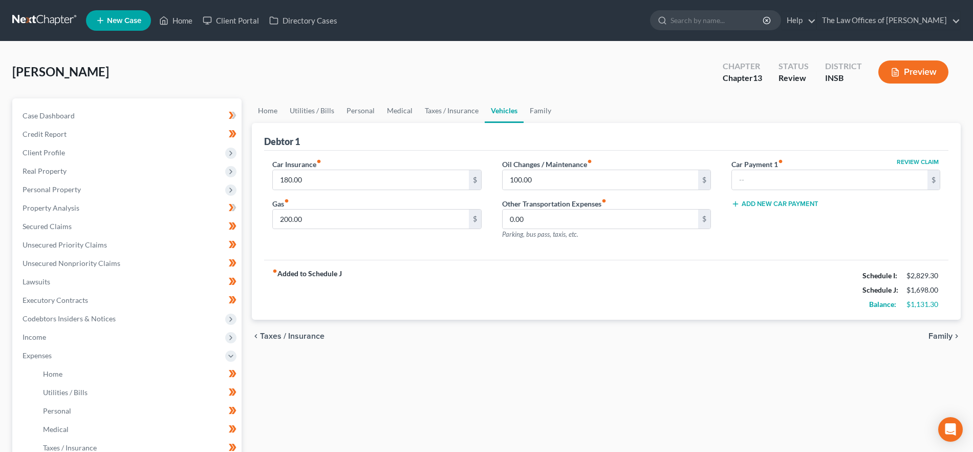
click at [936, 335] on span "Family" at bounding box center [941, 336] width 24 height 8
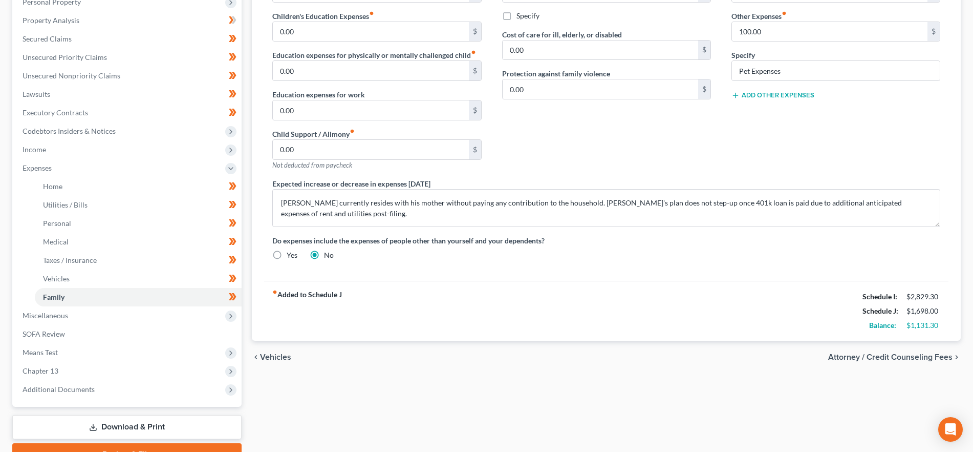
scroll to position [240, 0]
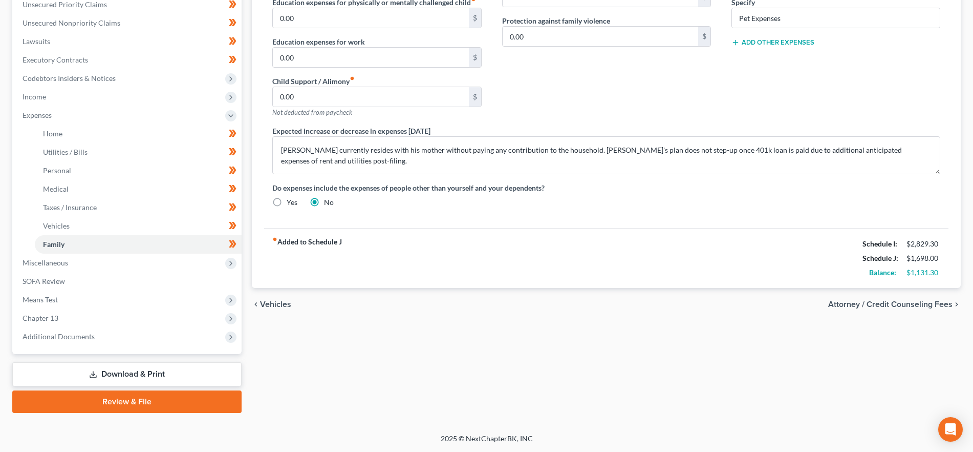
click at [877, 301] on span "Attorney / Credit Counseling Fees" at bounding box center [890, 304] width 124 height 8
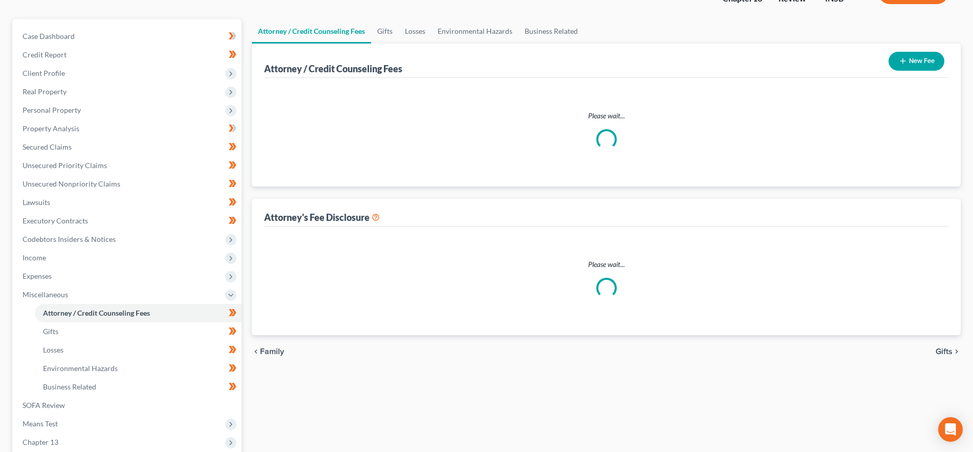
select select "17"
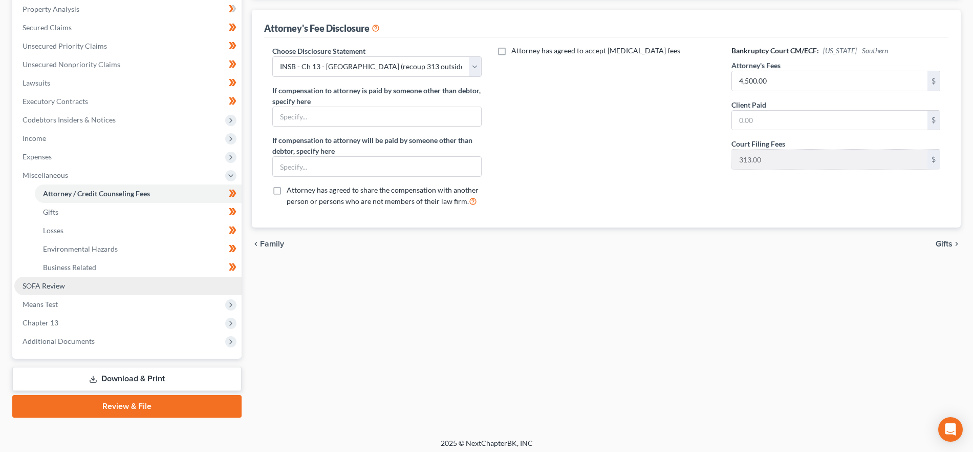
scroll to position [203, 0]
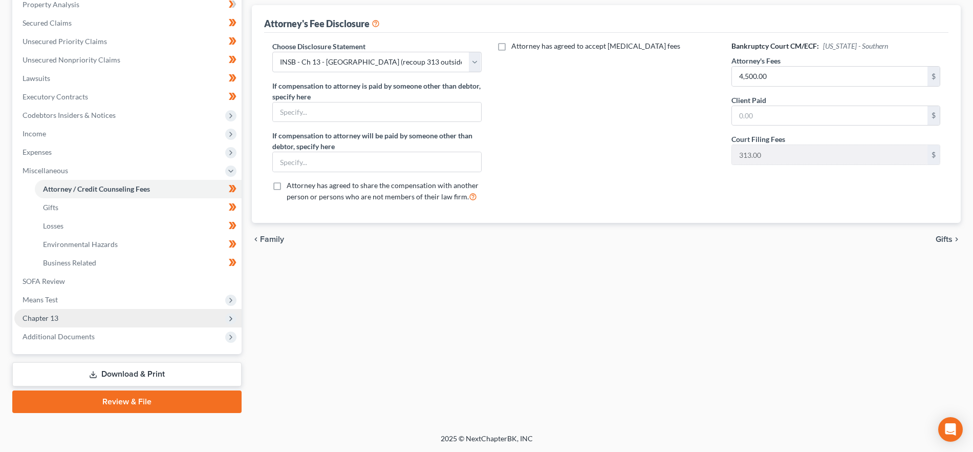
click at [77, 314] on span "Chapter 13" at bounding box center [127, 318] width 227 height 18
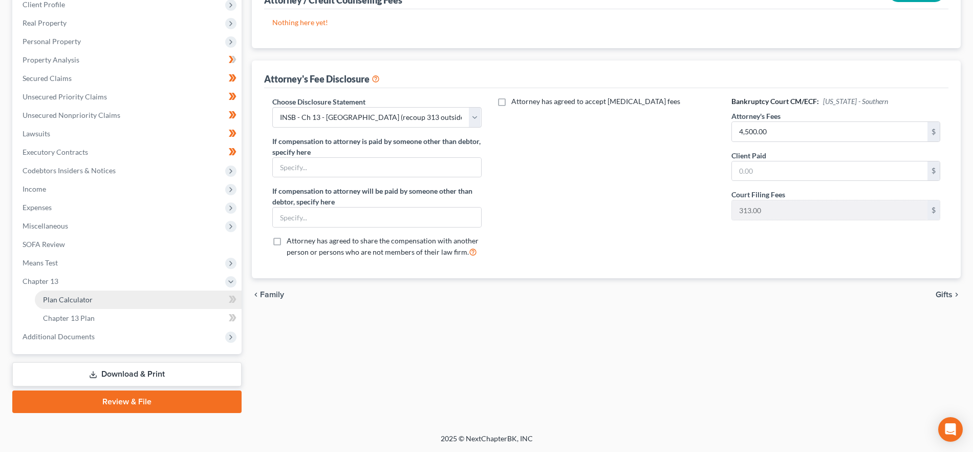
click at [89, 307] on link "Plan Calculator" at bounding box center [138, 299] width 207 height 18
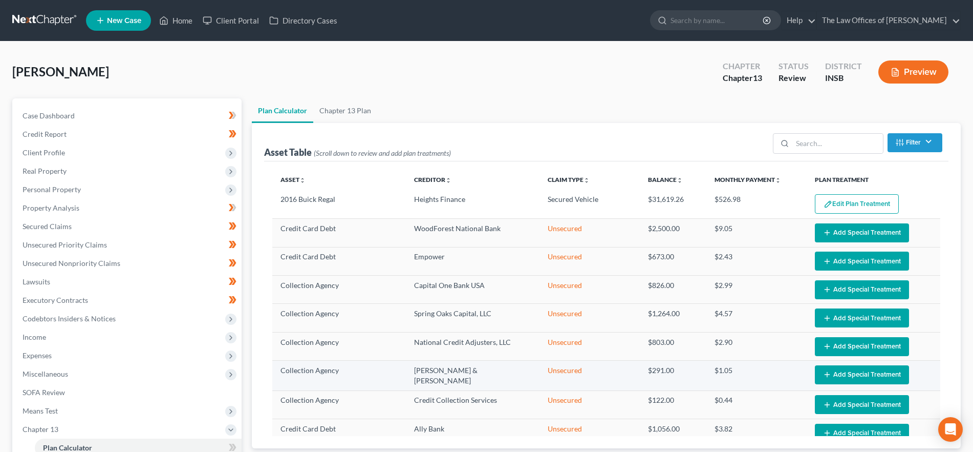
select select "59"
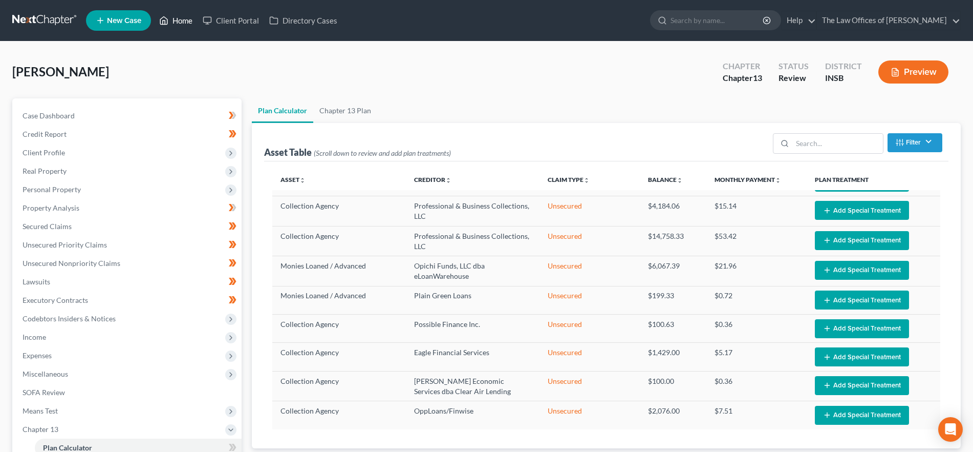
drag, startPoint x: 163, startPoint y: 19, endPoint x: 36, endPoint y: 33, distance: 127.7
click at [163, 19] on icon at bounding box center [163, 20] width 9 height 12
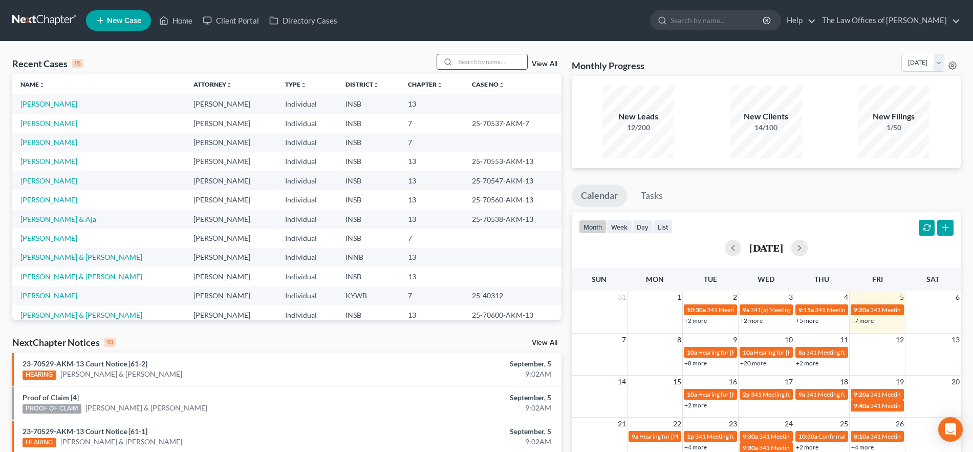
click at [482, 61] on input "search" at bounding box center [492, 61] width 72 height 15
type input "skaggs"
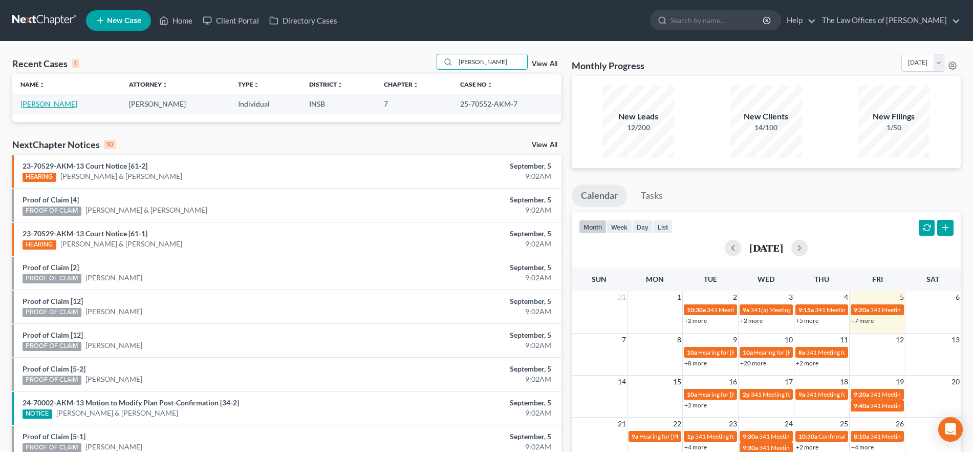
click at [50, 107] on link "Skaggs, Angela" at bounding box center [48, 103] width 57 height 9
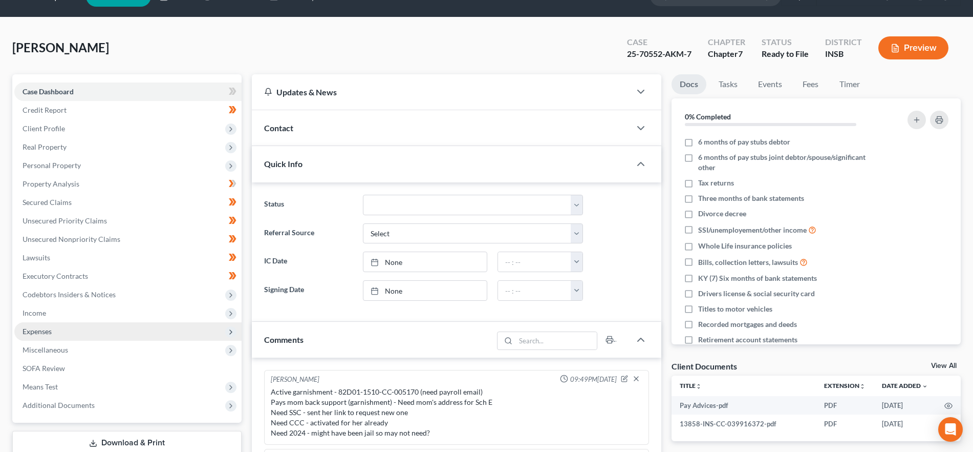
scroll to position [28, 0]
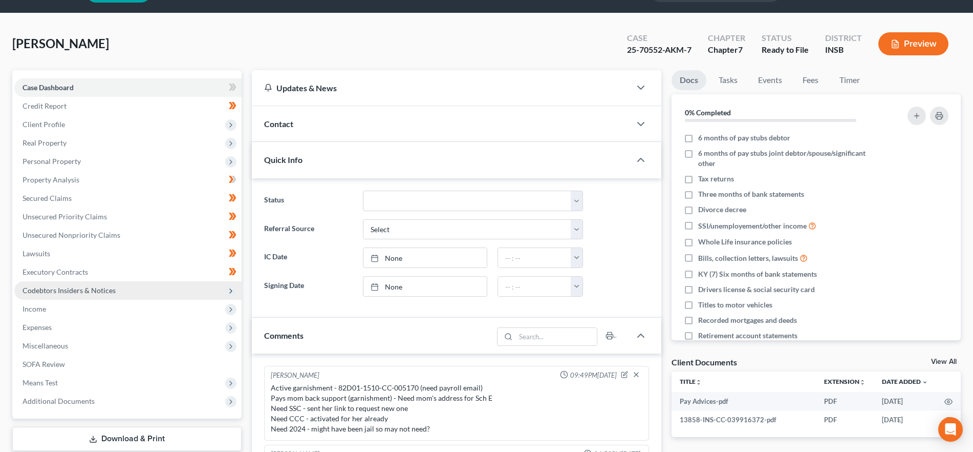
click at [81, 293] on span "Codebtors Insiders & Notices" at bounding box center [69, 290] width 93 height 9
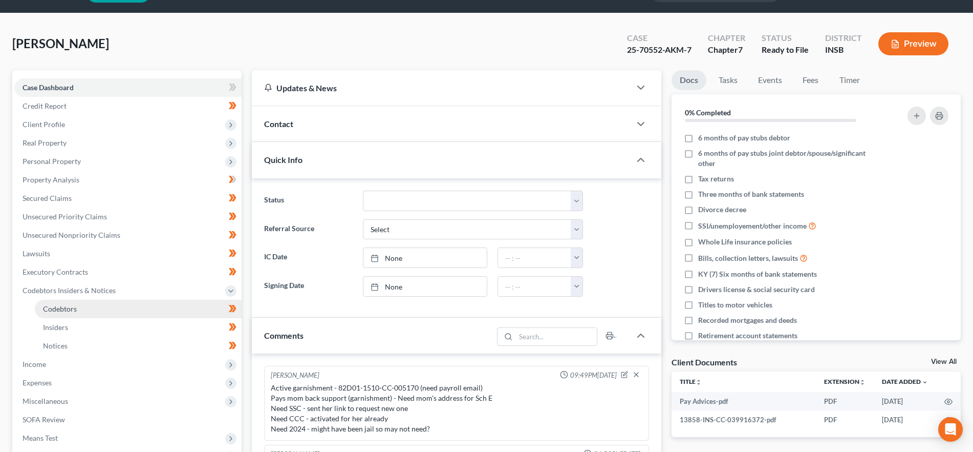
click at [87, 309] on link "Codebtors" at bounding box center [138, 309] width 207 height 18
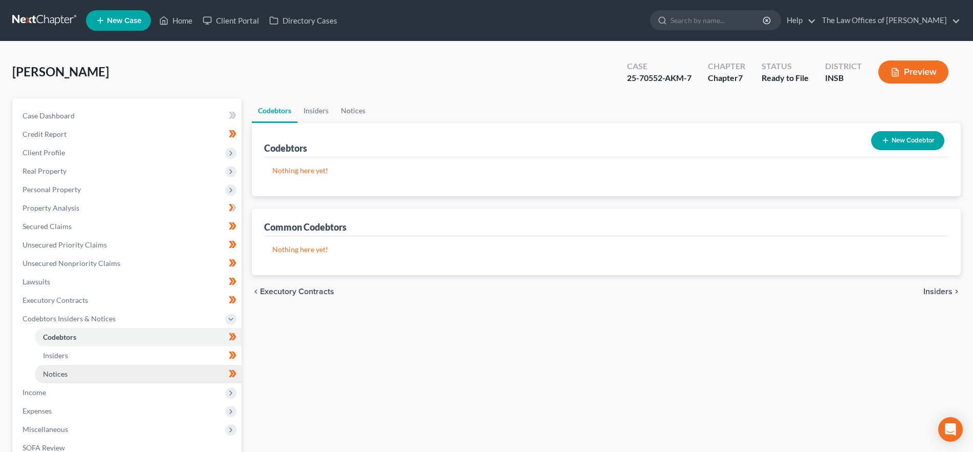
click at [83, 369] on link "Notices" at bounding box center [138, 374] width 207 height 18
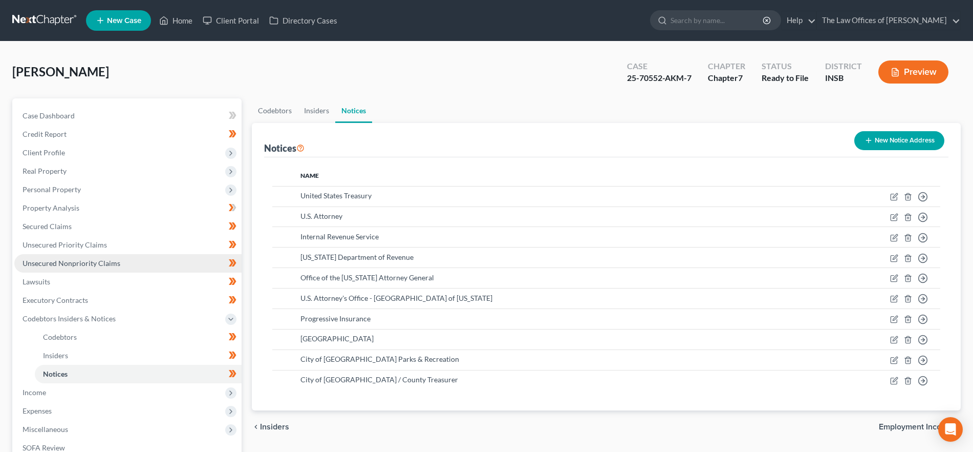
click at [73, 263] on span "Unsecured Nonpriority Claims" at bounding box center [72, 263] width 98 height 9
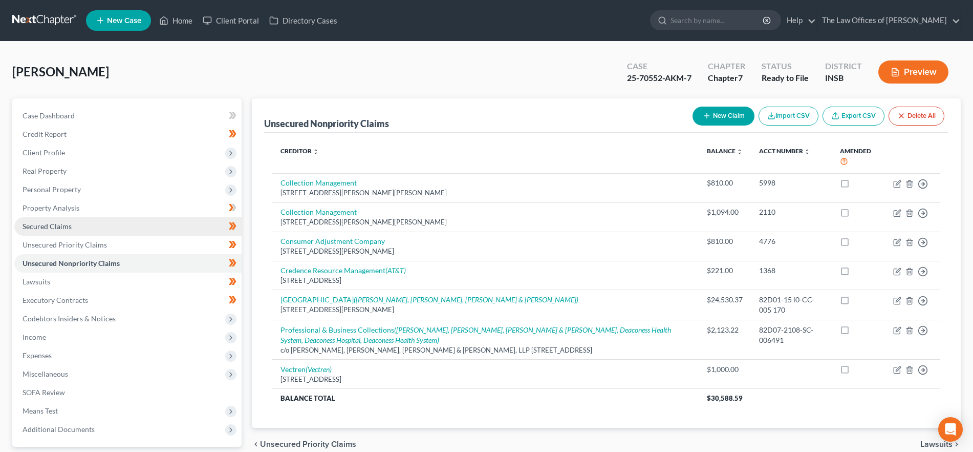
click at [87, 228] on link "Secured Claims" at bounding box center [127, 226] width 227 height 18
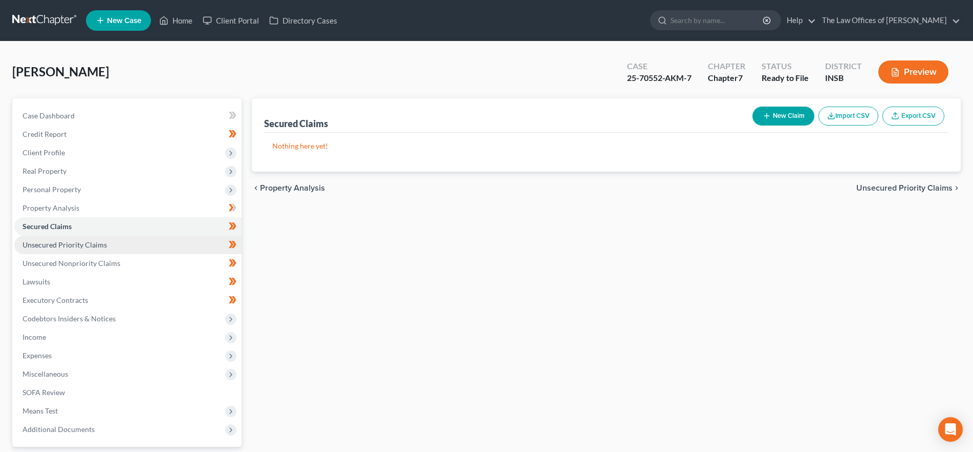
click at [89, 246] on span "Unsecured Priority Claims" at bounding box center [65, 244] width 84 height 9
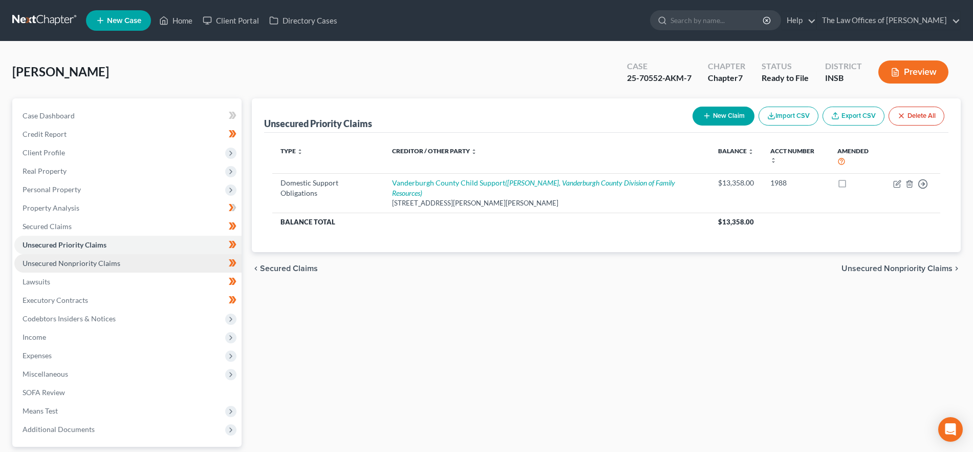
click at [95, 261] on span "Unsecured Nonpriority Claims" at bounding box center [72, 263] width 98 height 9
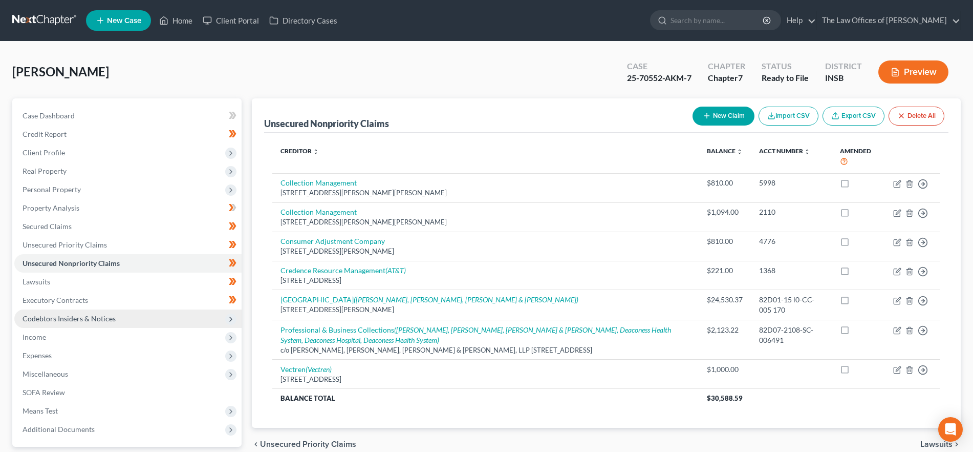
click at [99, 320] on span "Codebtors Insiders & Notices" at bounding box center [69, 318] width 93 height 9
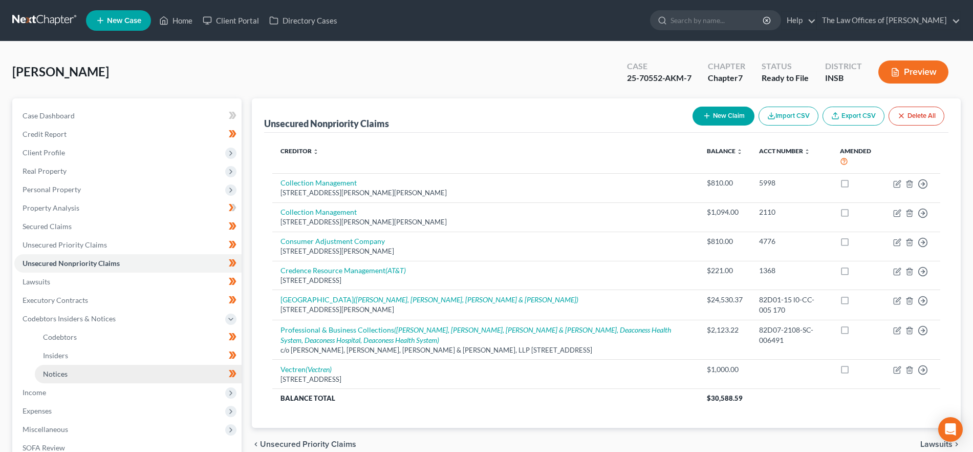
click at [93, 372] on link "Notices" at bounding box center [138, 374] width 207 height 18
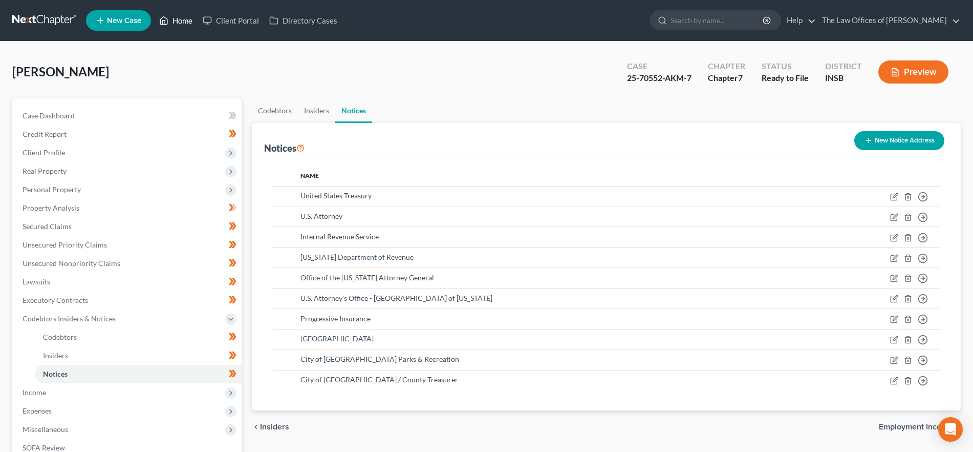
click at [177, 22] on link "Home" at bounding box center [176, 20] width 44 height 18
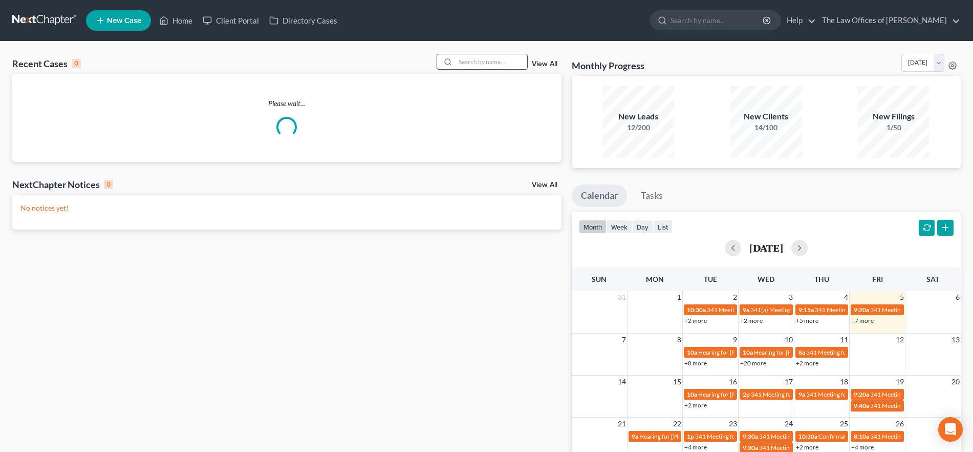
click at [465, 62] on input "search" at bounding box center [492, 61] width 72 height 15
type input "steele"
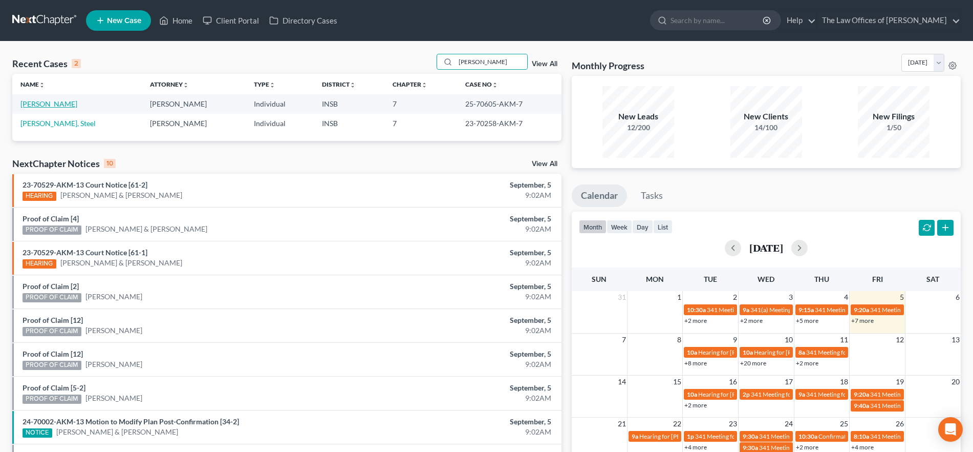
click at [49, 105] on link "Steele, Amber" at bounding box center [48, 103] width 57 height 9
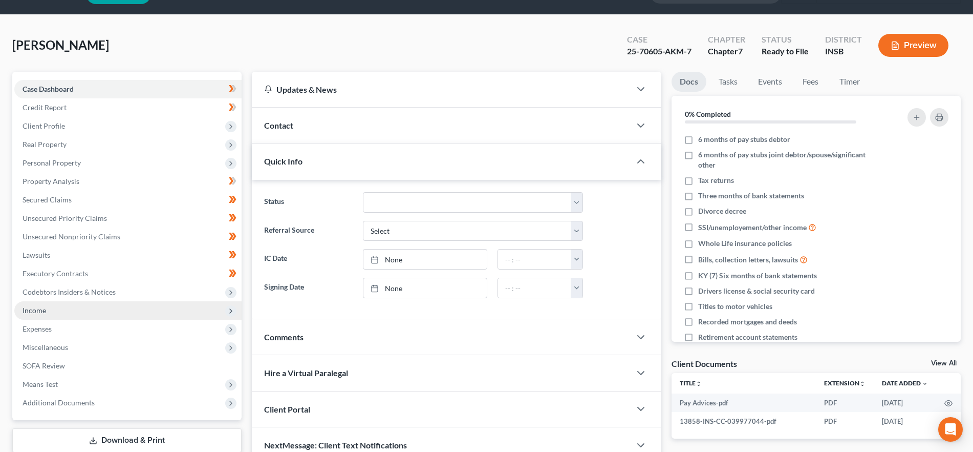
scroll to position [27, 0]
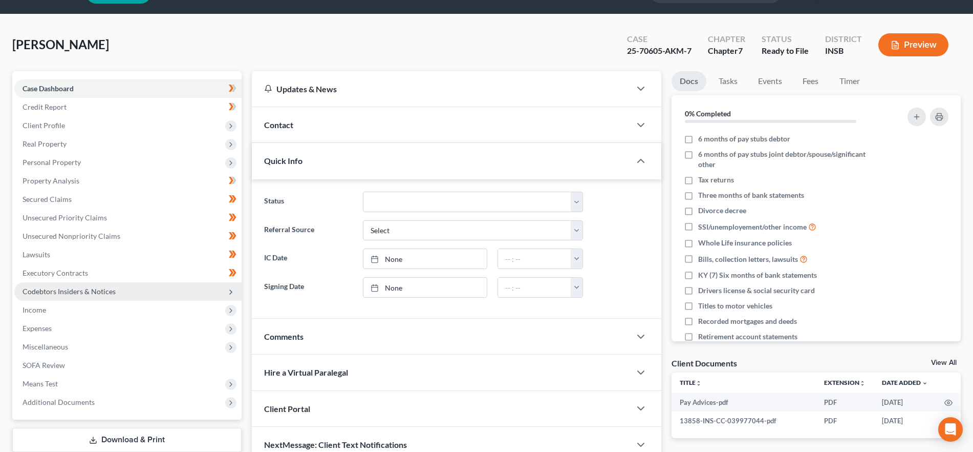
click at [88, 297] on span "Codebtors Insiders & Notices" at bounding box center [127, 291] width 227 height 18
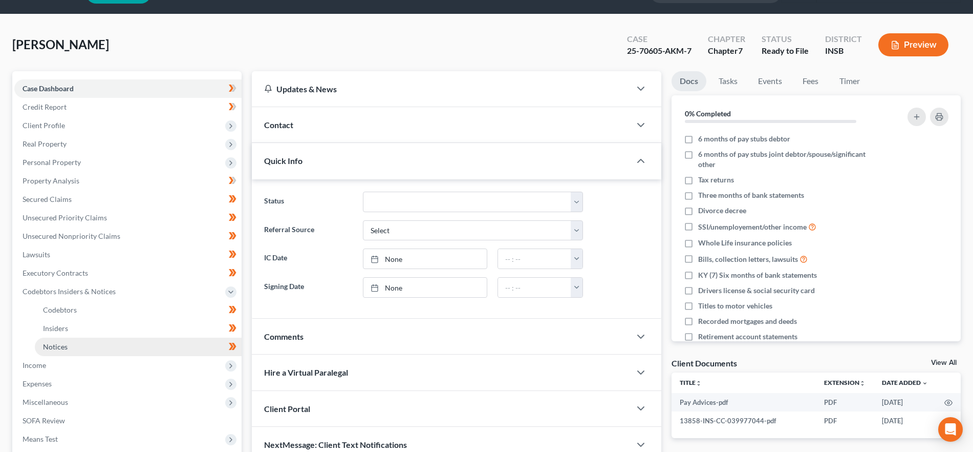
click at [126, 352] on link "Notices" at bounding box center [138, 346] width 207 height 18
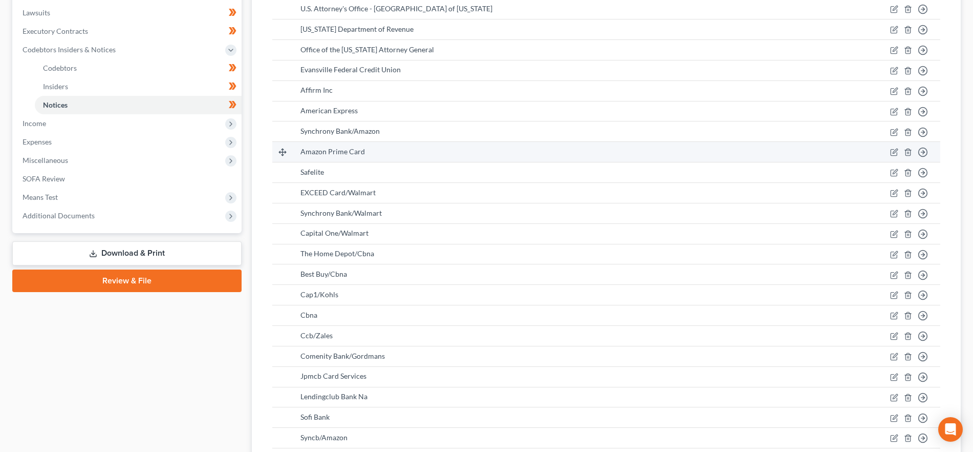
scroll to position [459, 0]
